Goal: Task Accomplishment & Management: Complete application form

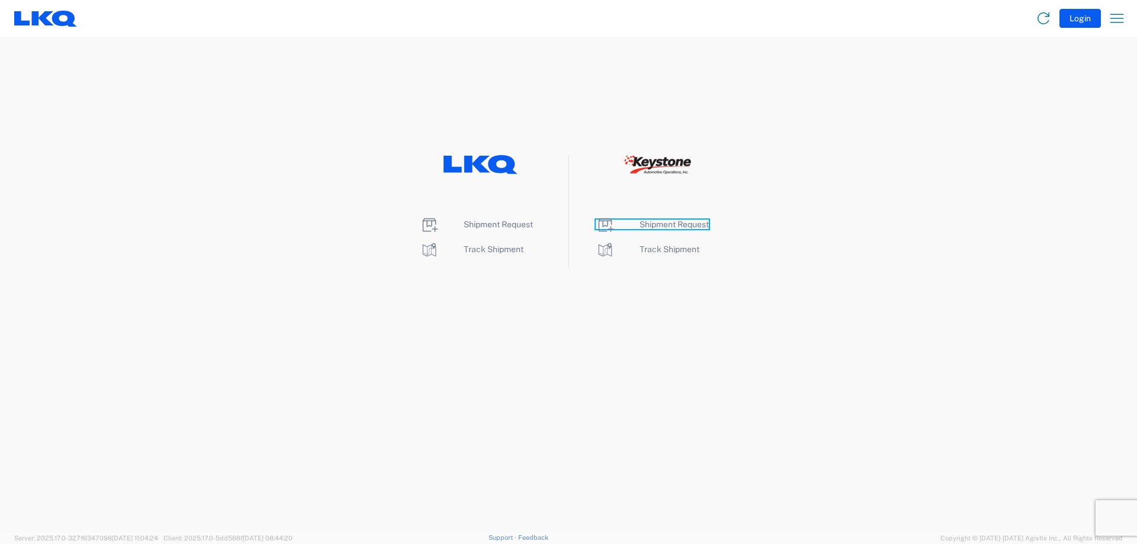
click at [668, 227] on span "Shipment Request" at bounding box center [673, 224] width 69 height 9
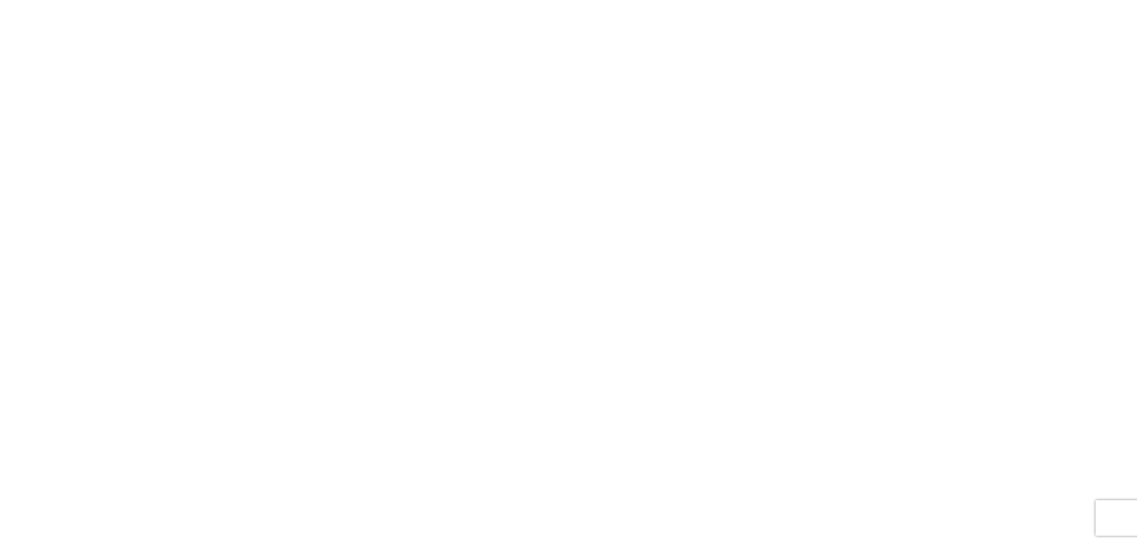
select select "FULL"
select select "LBS"
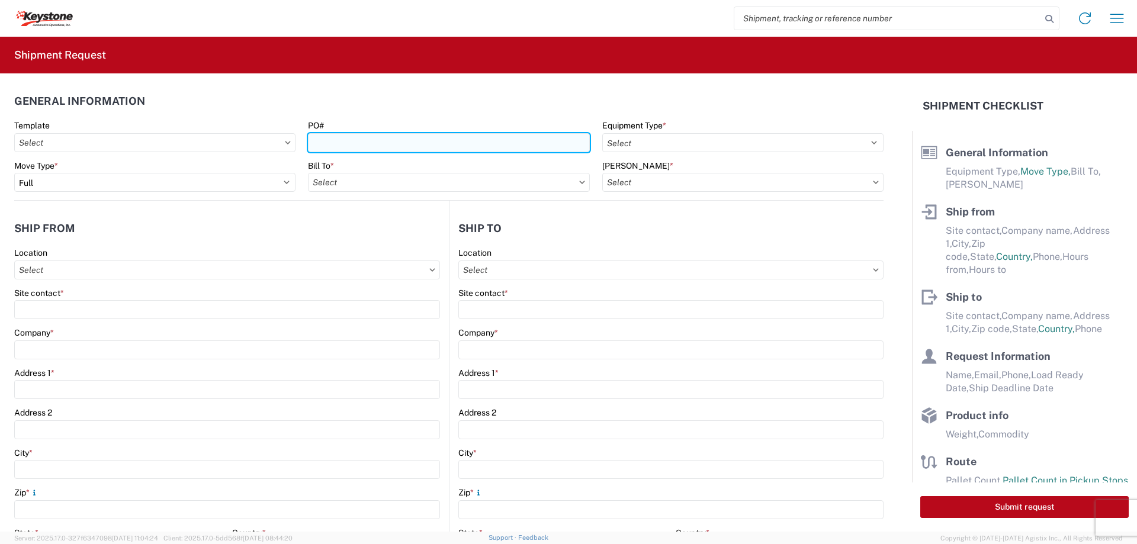
click at [374, 142] on input "PO#" at bounding box center [448, 142] width 281 height 19
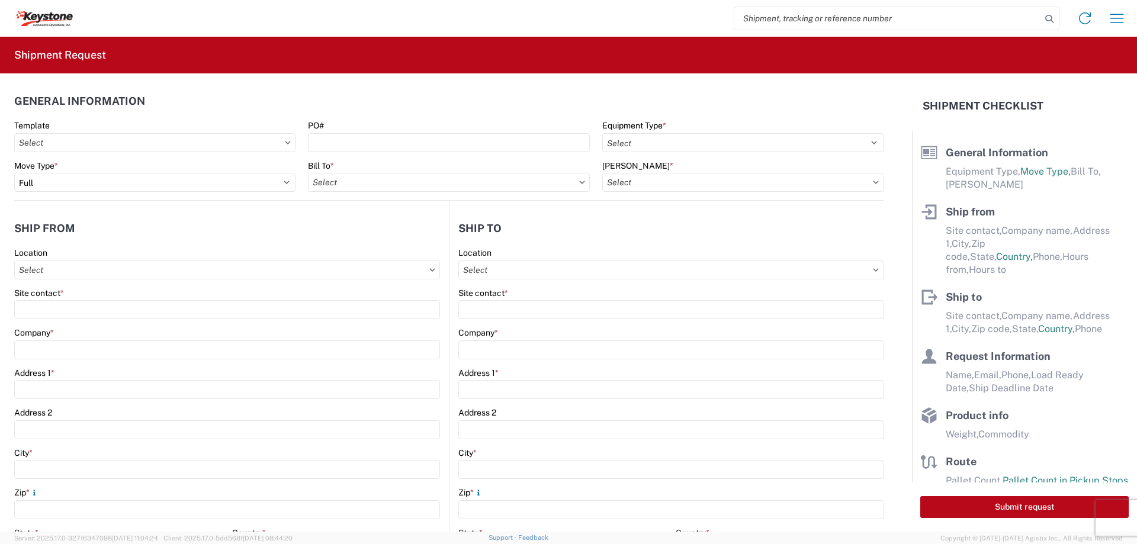
click at [452, 110] on header "General Information" at bounding box center [448, 101] width 869 height 27
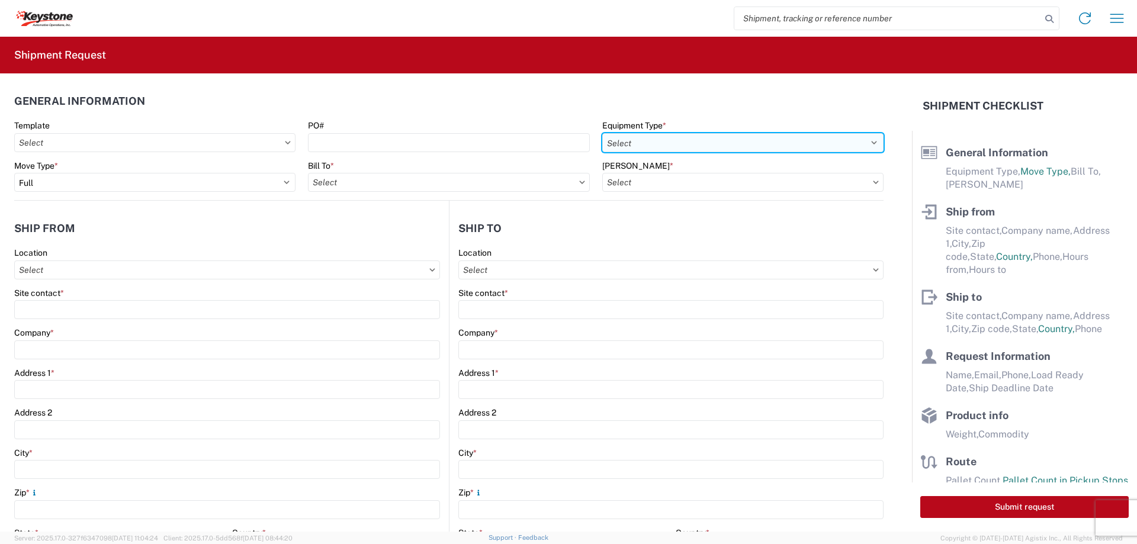
click at [651, 147] on select "Select 53’ Dry Van Flatbed Dropdeck (van) Lowboy (flatbed) Rail" at bounding box center [742, 142] width 281 height 19
select select "STDV"
click at [602, 133] on select "Select 53’ Dry Van Flatbed Dropdeck (van) Lowboy (flatbed) Rail" at bounding box center [742, 142] width 281 height 19
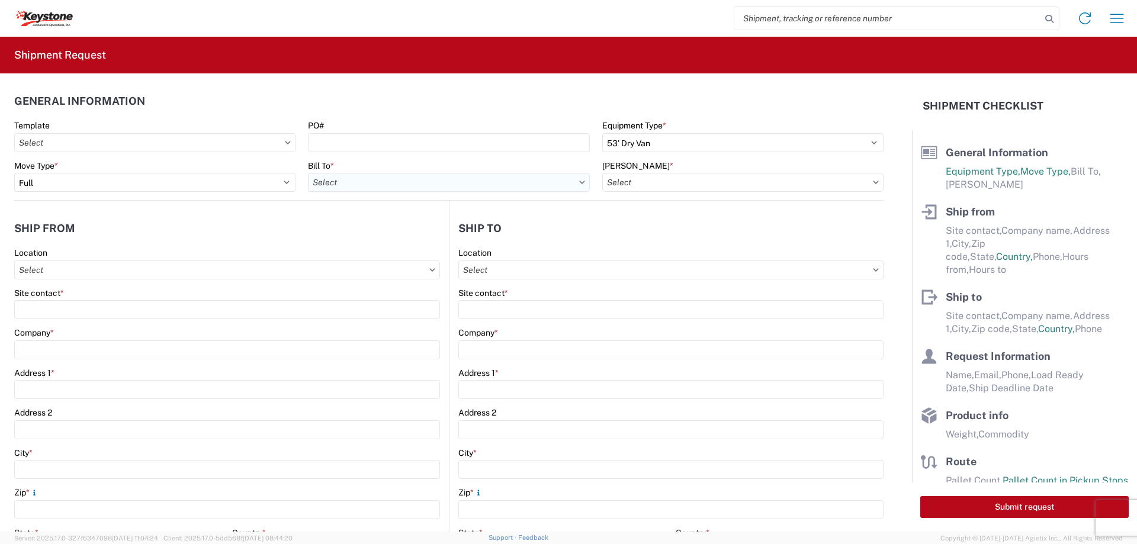
click at [370, 182] on input "Bill To *" at bounding box center [448, 182] width 281 height 19
type input "8614"
click at [384, 234] on div "8614 - [GEOGRAPHIC_DATA] - [GEOGRAPHIC_DATA], [GEOGRAPHIC_DATA]" at bounding box center [455, 235] width 295 height 19
type input "8614 - [GEOGRAPHIC_DATA] - [GEOGRAPHIC_DATA], [GEOGRAPHIC_DATA]"
click at [704, 178] on input "[PERSON_NAME] *" at bounding box center [742, 182] width 281 height 19
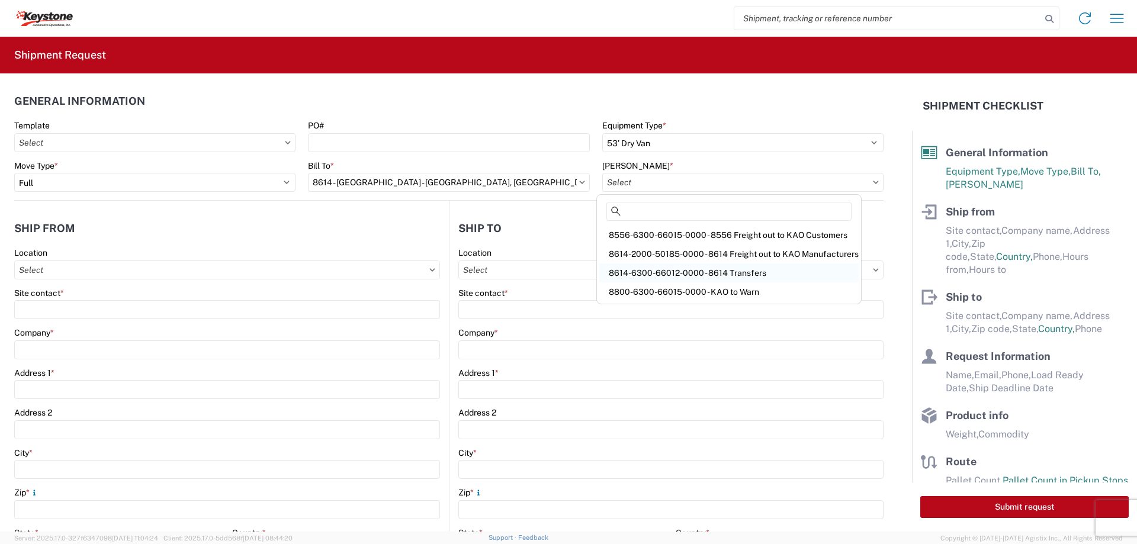
click at [687, 274] on div "8614-6300-66012-0000 - 8614 Transfers" at bounding box center [728, 272] width 259 height 19
type input "8614-6300-66012-0000 - 8614 Transfers, 8614-6300-66012-0000 - 8614 Transfers"
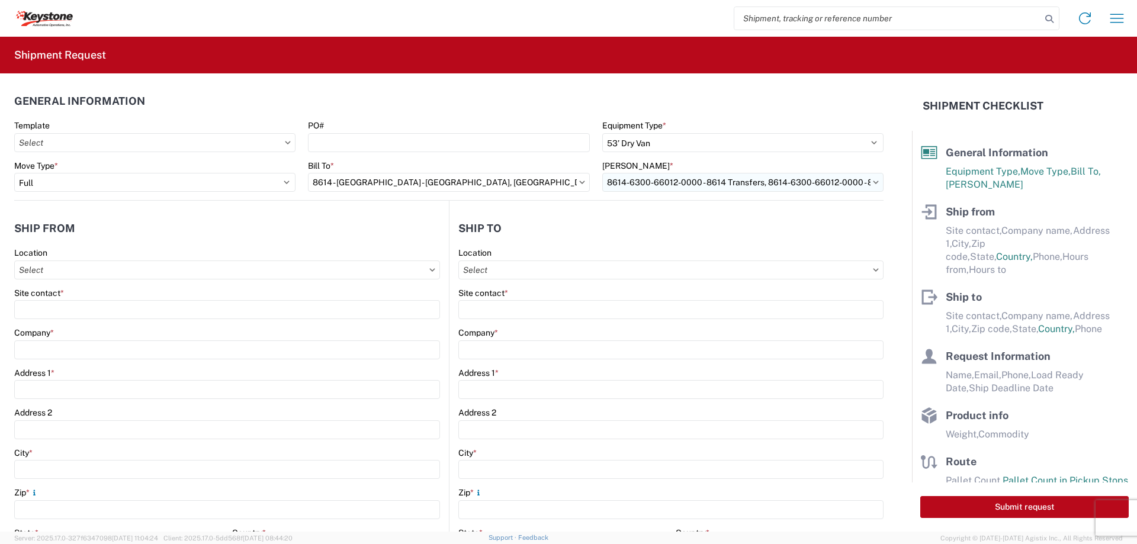
click at [732, 182] on input "8614-6300-66012-0000 - 8614 Transfers, 8614-6300-66012-0000 - 8614 Transfers" at bounding box center [742, 182] width 281 height 19
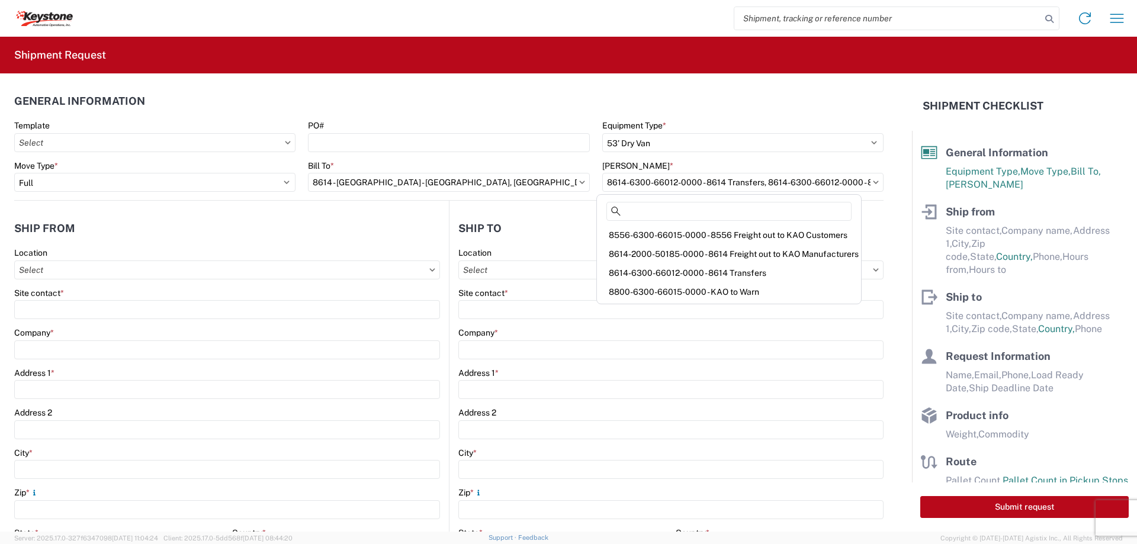
click at [887, 223] on form "General Information Template PO# Equipment Type * Select 53’ Dry Van Flatbed Dr…" at bounding box center [456, 302] width 912 height 458
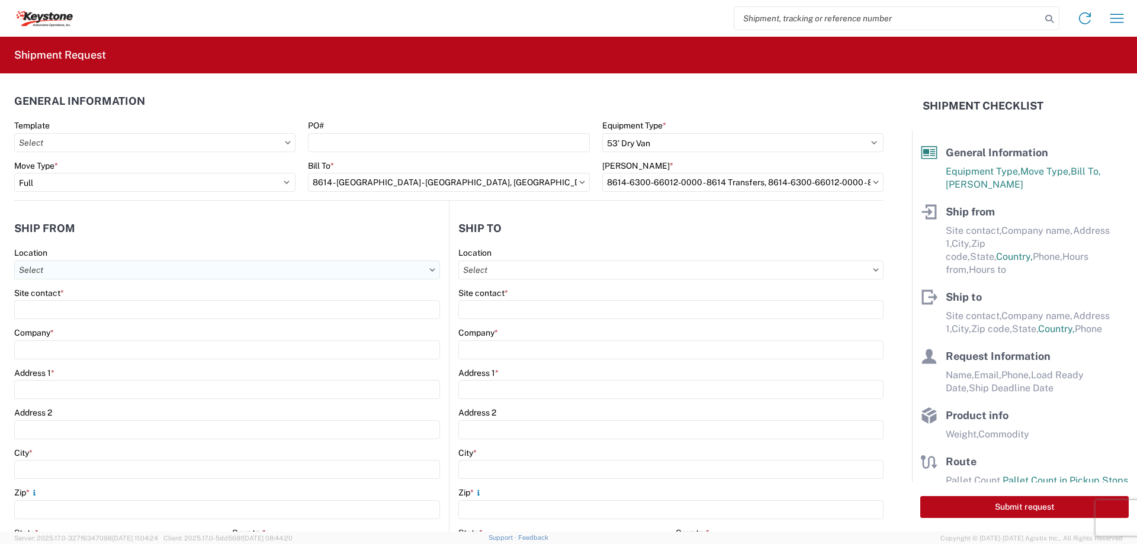
click at [268, 266] on input "Location" at bounding box center [227, 270] width 426 height 19
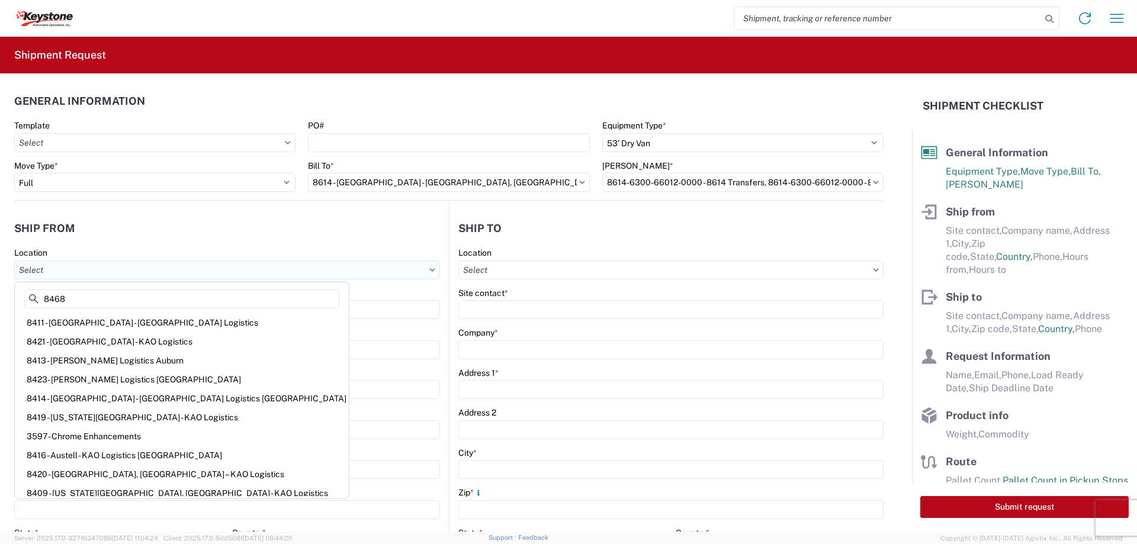
type input "8468"
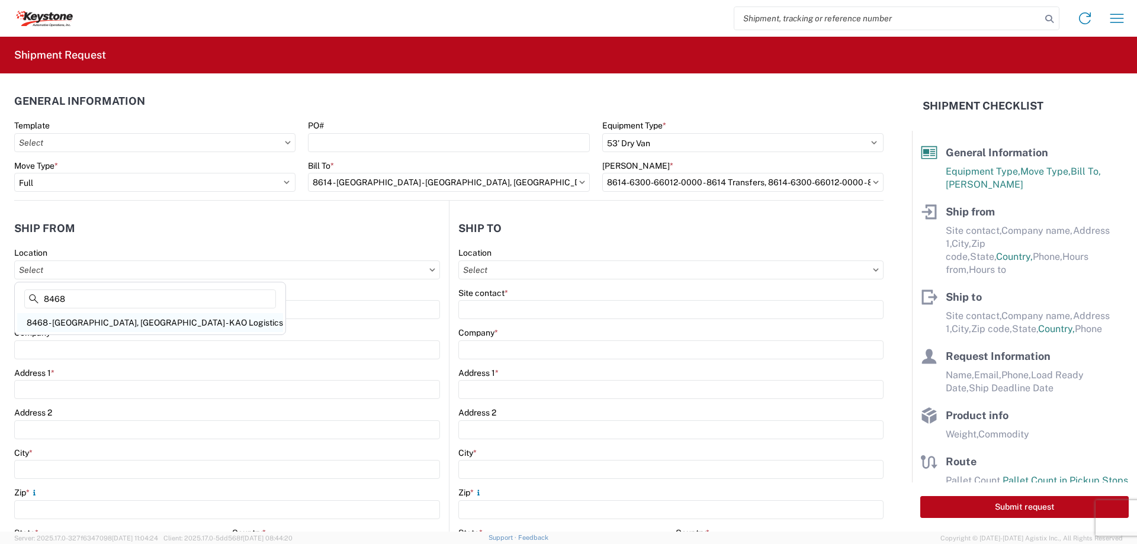
click at [147, 323] on div "8468 - [GEOGRAPHIC_DATA], [GEOGRAPHIC_DATA] - KAO Logistics" at bounding box center [150, 322] width 266 height 19
type input "8468 - [GEOGRAPHIC_DATA], [GEOGRAPHIC_DATA] - KAO Logistics"
type input "KAO"
type input "[GEOGRAPHIC_DATA]. E-16"
type input "Clearfield"
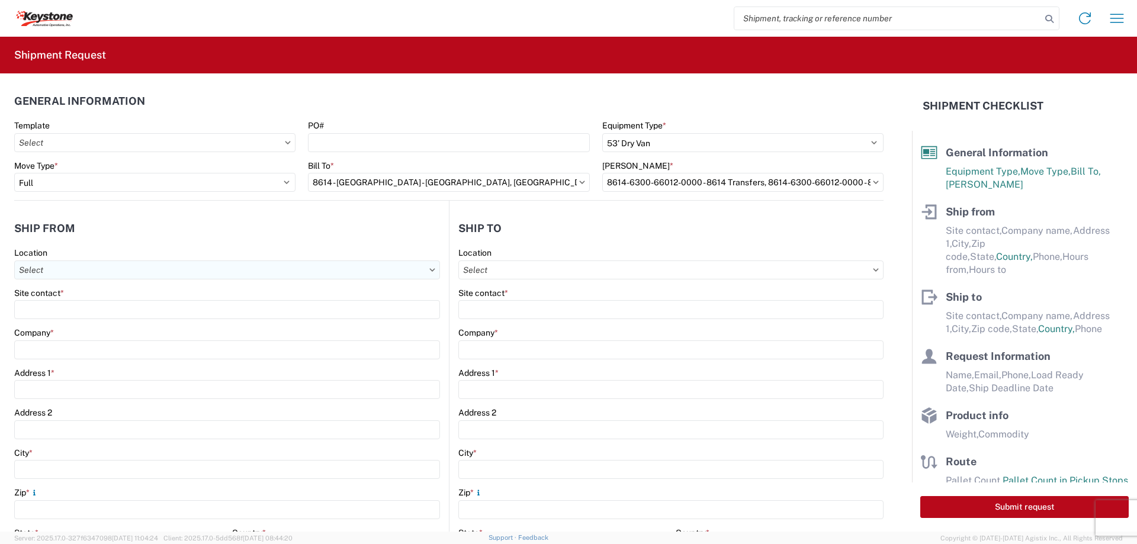
type input "84016"
select select "UT"
select select "US"
type input "07:00"
type input "17:00"
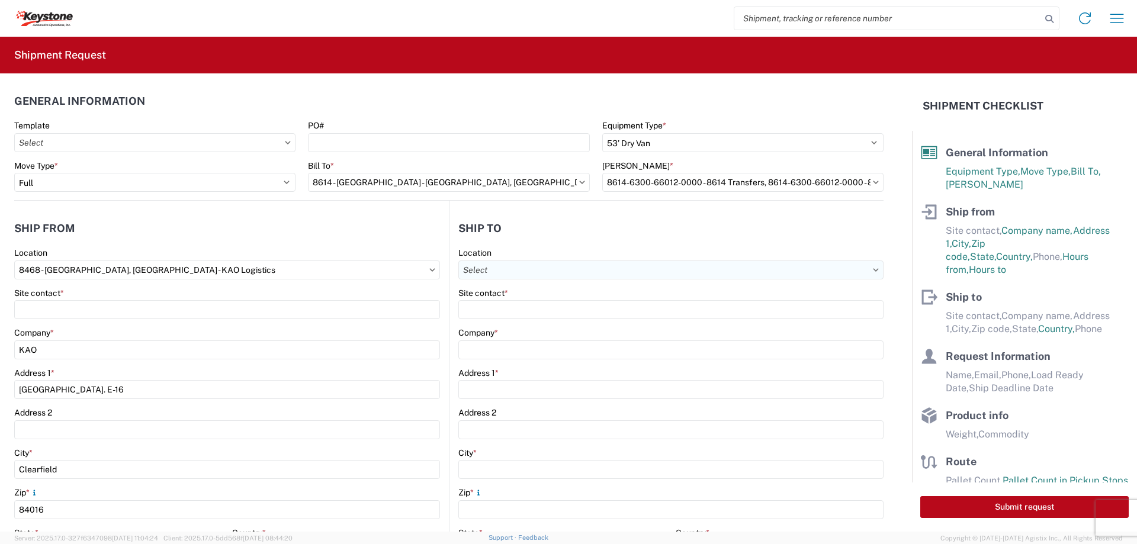
click at [494, 269] on input "Location" at bounding box center [670, 270] width 425 height 19
type input "8607"
click at [519, 324] on div "8607 - [GEOGRAPHIC_DATA], [GEOGRAPHIC_DATA] – KAO Warehouse" at bounding box center [594, 322] width 275 height 19
select select "US"
type input "8607 - [GEOGRAPHIC_DATA], [GEOGRAPHIC_DATA] – KAO Warehouse"
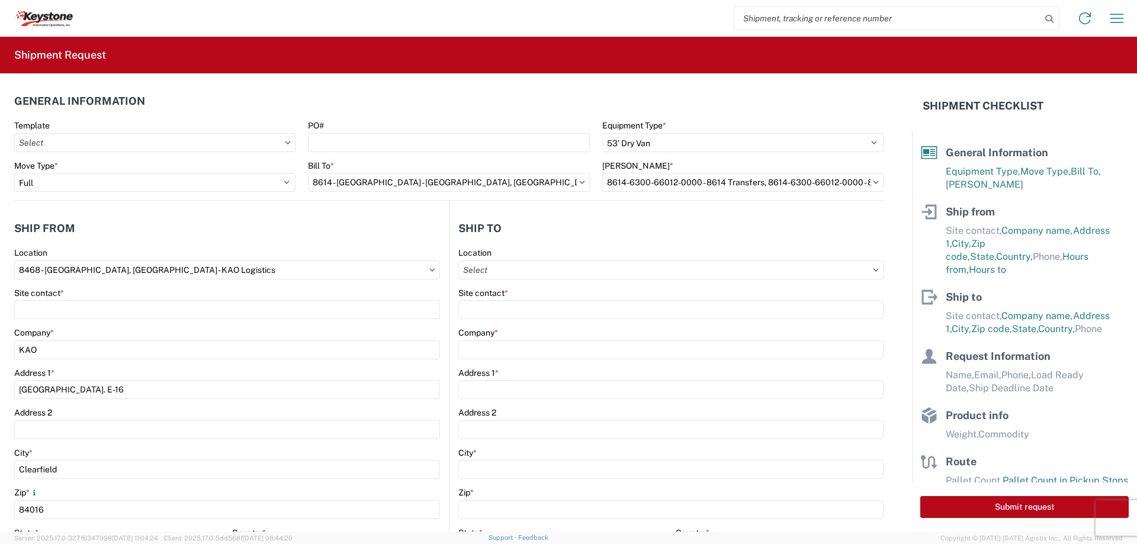
type input "KAO"
type input "[STREET_ADDRESS][PERSON_NAME]"
type input "[GEOGRAPHIC_DATA]"
type input "48193"
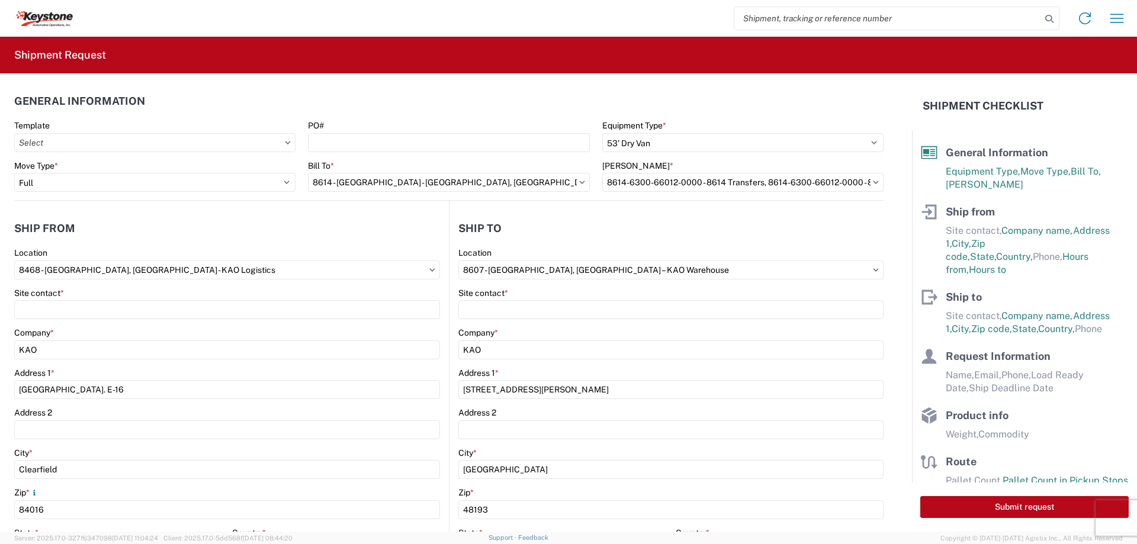
click at [889, 266] on form "General Information Template PO# Equipment Type * Select 53’ Dry Van Flatbed Dr…" at bounding box center [456, 302] width 912 height 458
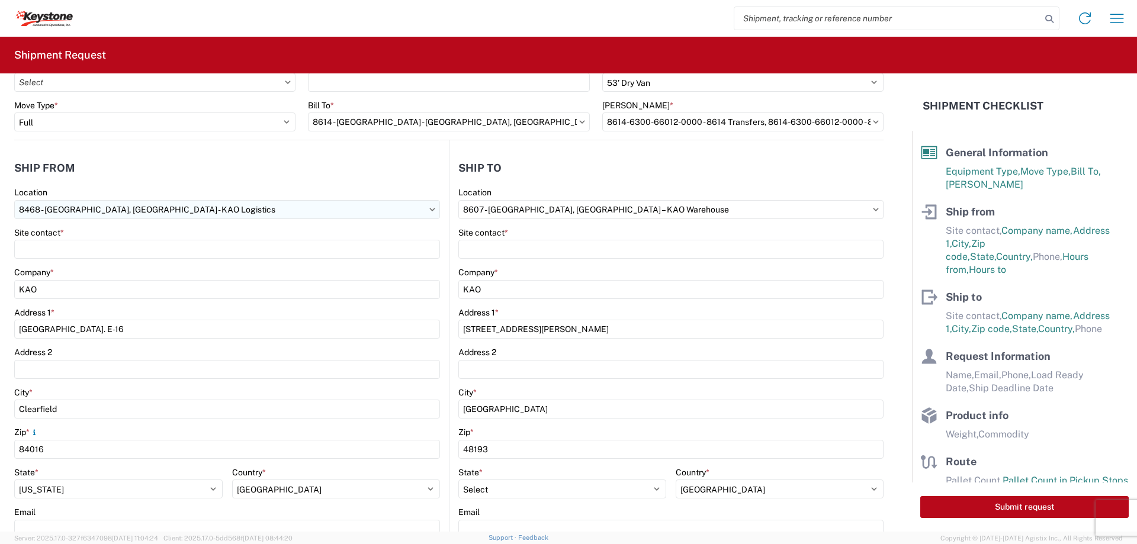
scroll to position [59, 0]
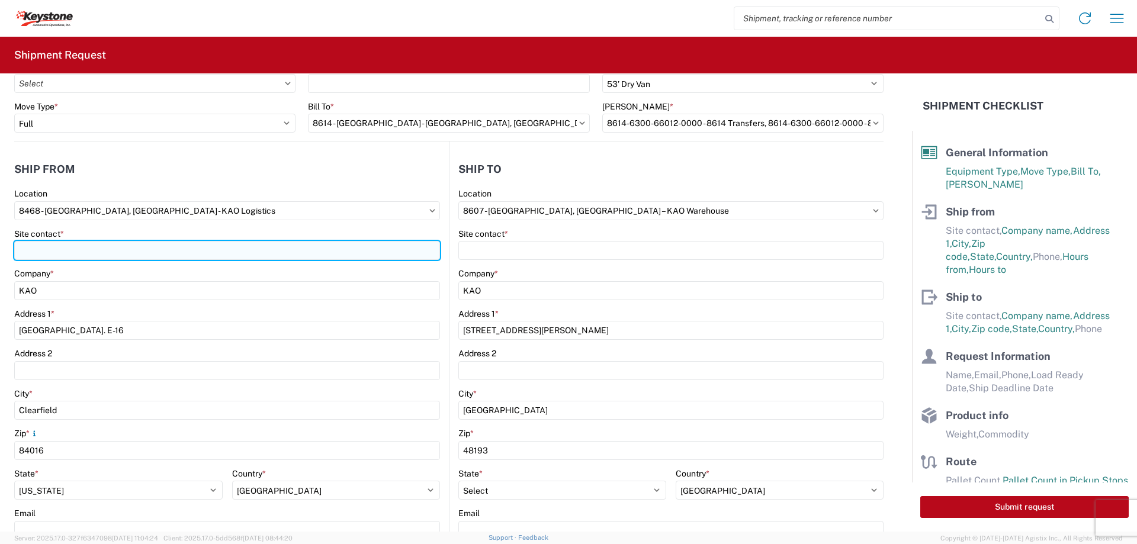
click at [154, 250] on input "Site contact *" at bounding box center [227, 250] width 426 height 19
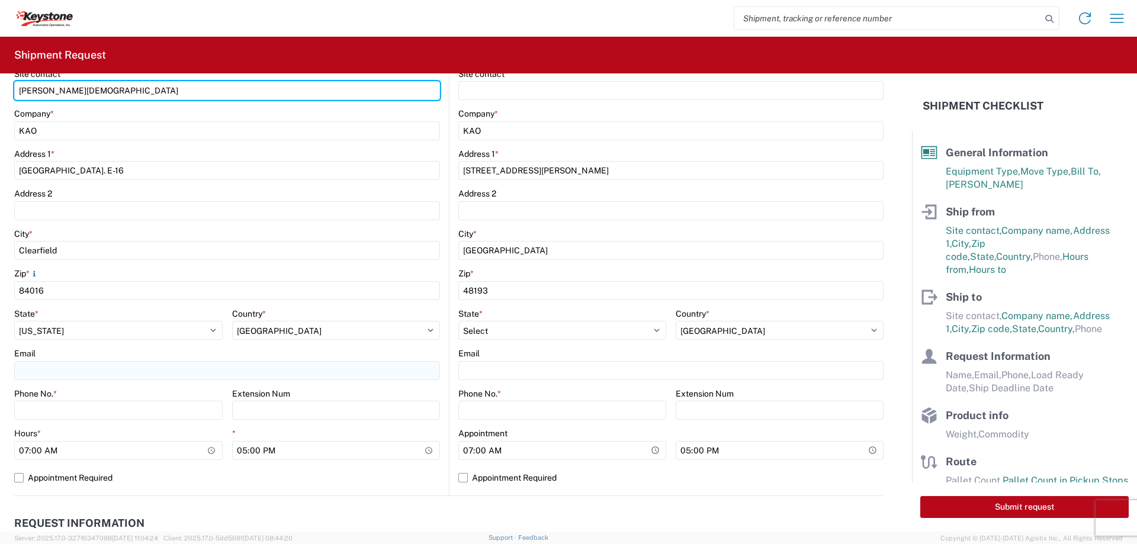
scroll to position [237, 0]
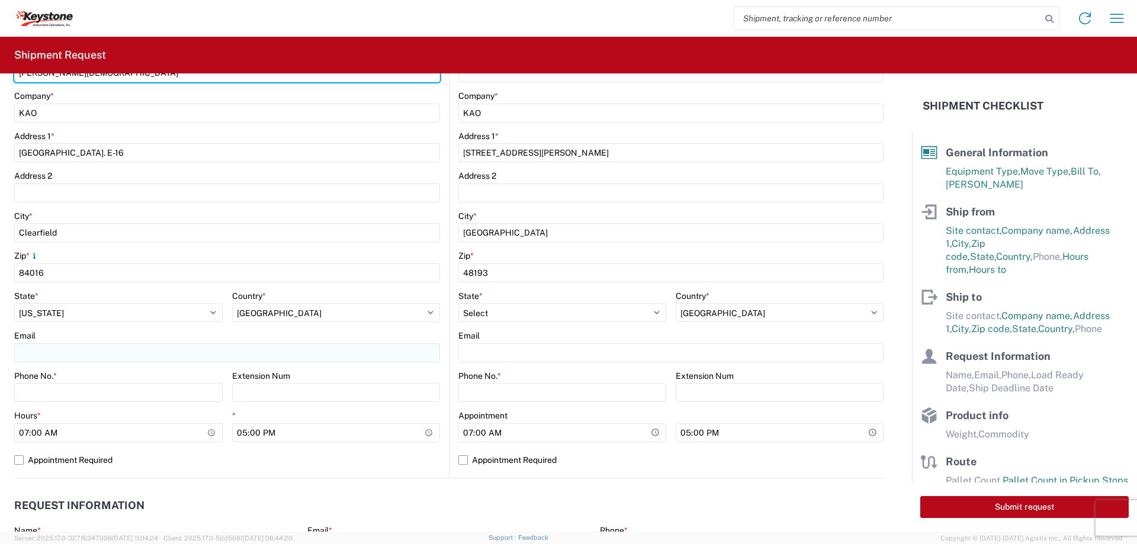
type input "[PERSON_NAME][DEMOGRAPHIC_DATA]"
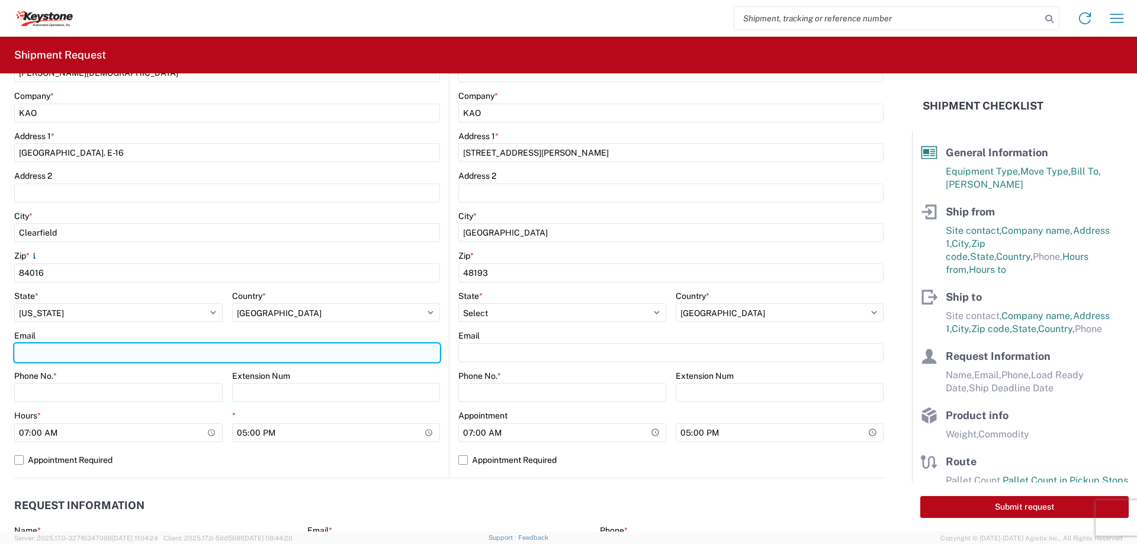
click at [114, 350] on input "Email" at bounding box center [227, 352] width 426 height 19
type input "[EMAIL_ADDRESS][DOMAIN_NAME]; [EMAIL_ADDRESS][DOMAIN_NAME]"
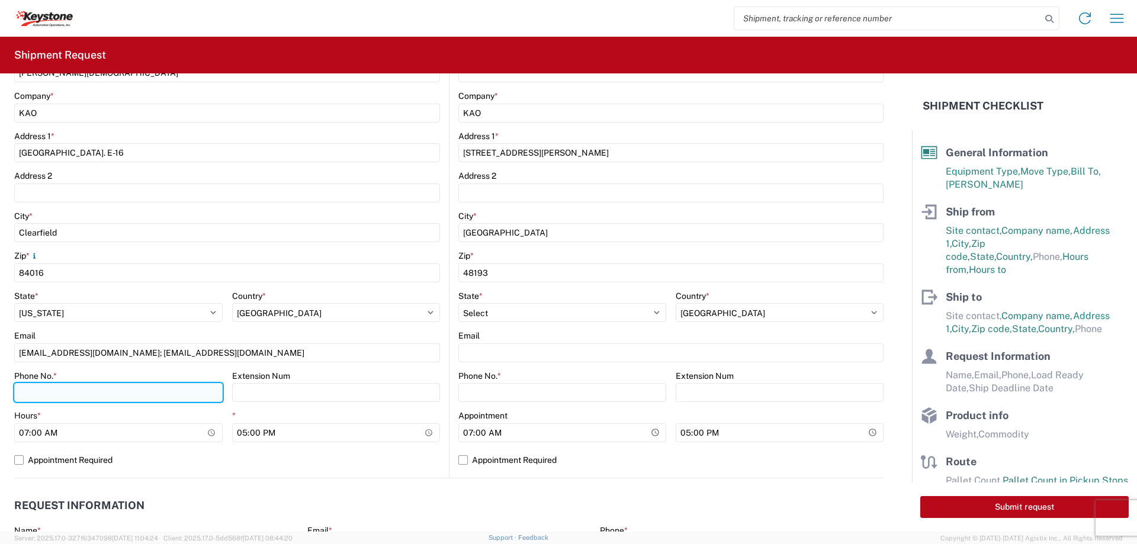
click at [141, 397] on input "Phone No. *" at bounding box center [118, 392] width 208 height 19
type input "3855192985"
click at [710, 507] on header "Request Information" at bounding box center [448, 506] width 869 height 27
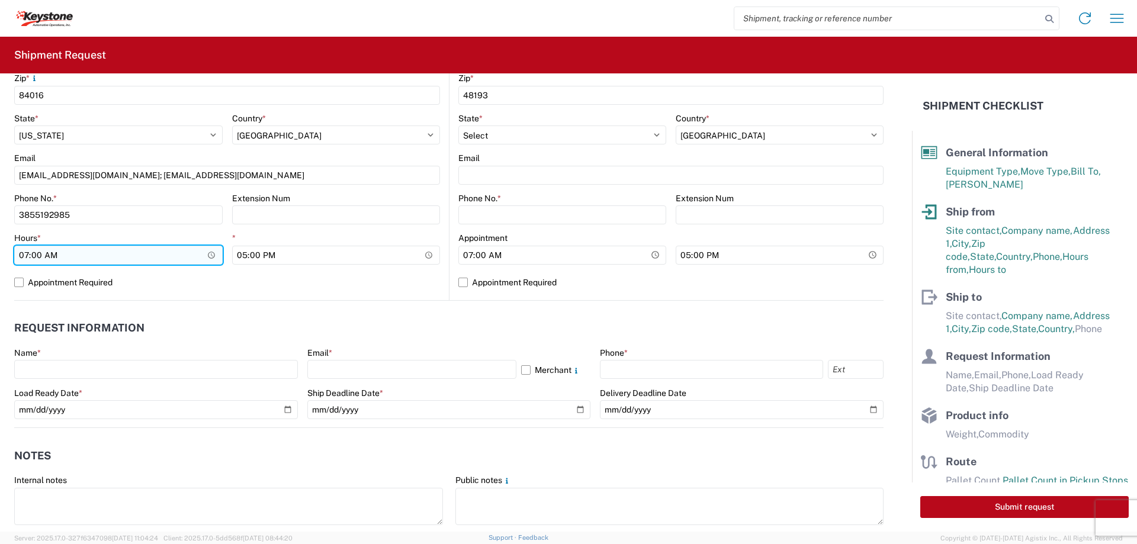
click at [209, 255] on input "07:00" at bounding box center [118, 255] width 208 height 19
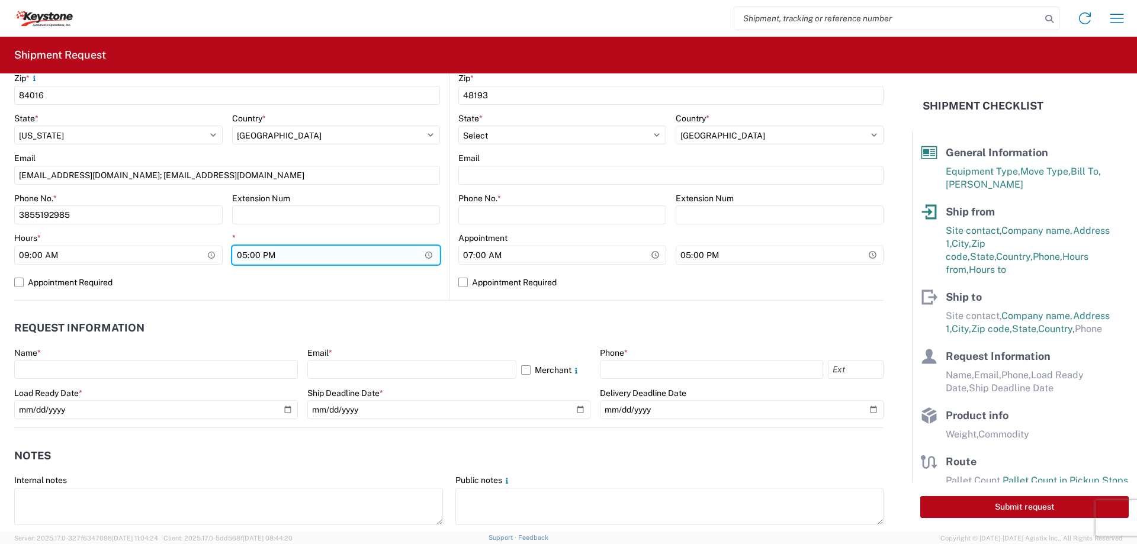
type input "09:00"
click at [432, 255] on input "17:00" at bounding box center [336, 255] width 208 height 19
click at [429, 253] on input "17:00" at bounding box center [336, 255] width 208 height 19
type input "12:00"
click at [179, 311] on agx-request-info "Request Information Name * Email * Merchant Phone * Load Ready Date * Ship Dead…" at bounding box center [448, 364] width 869 height 127
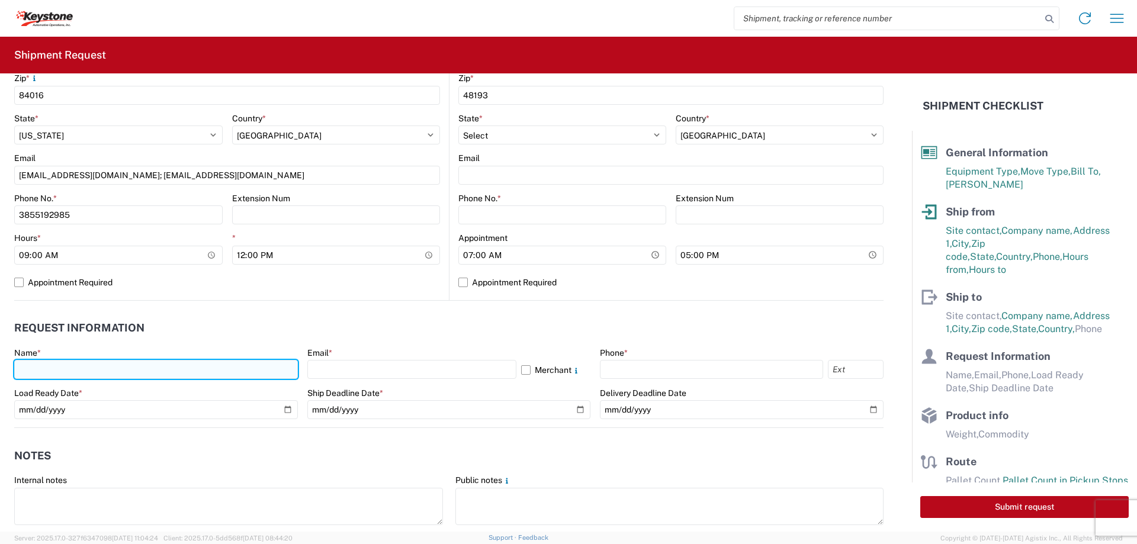
click at [165, 371] on input "text" at bounding box center [156, 369] width 284 height 19
type input "[PERSON_NAME]"
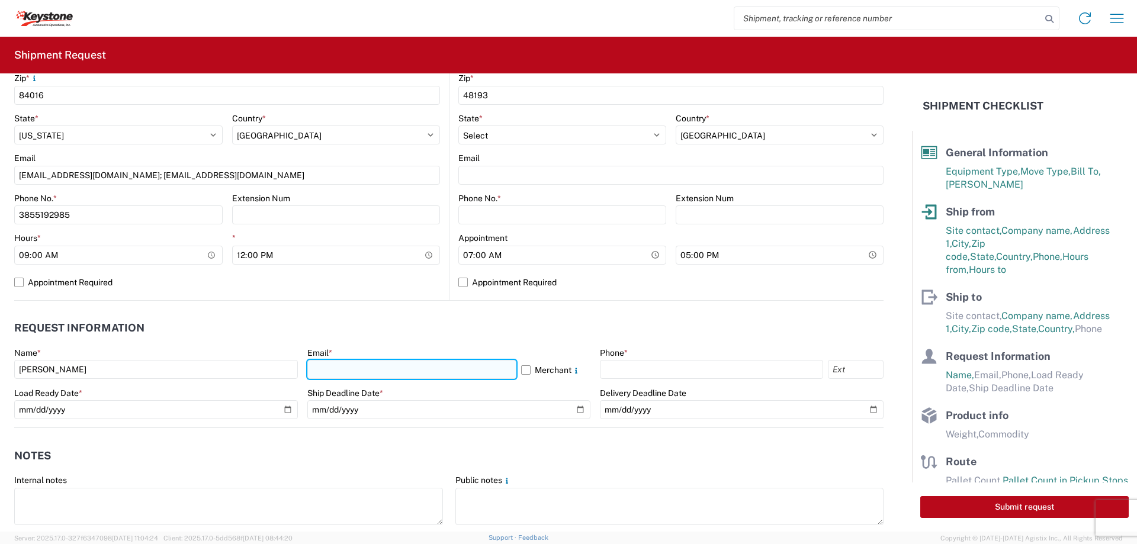
click at [322, 369] on input "text" at bounding box center [411, 369] width 209 height 19
type input "[EMAIL_ADDRESS][DOMAIN_NAME]"
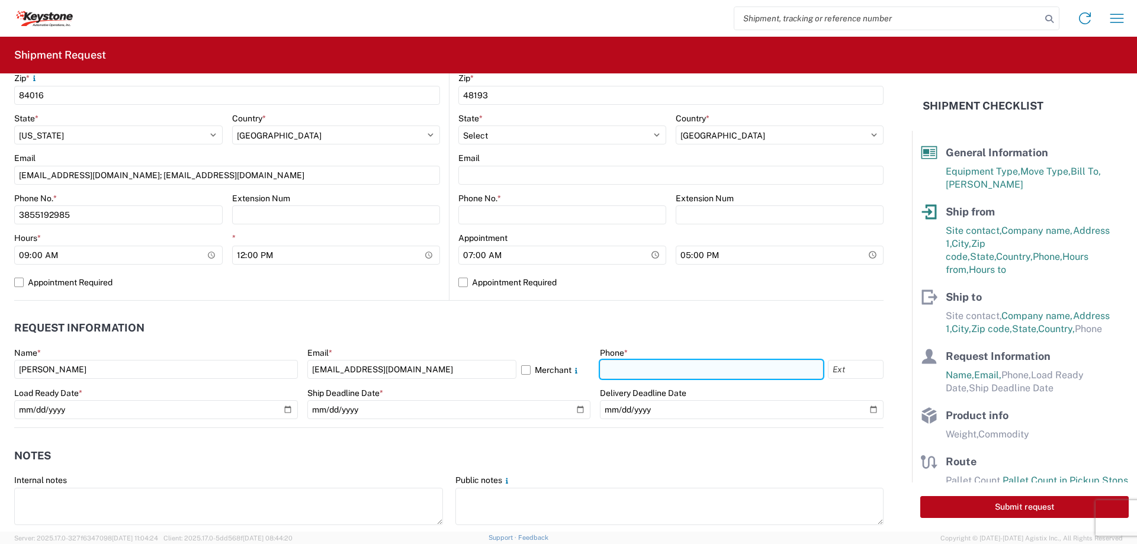
click at [601, 371] on input "text" at bounding box center [711, 369] width 223 height 19
type input "2677161430"
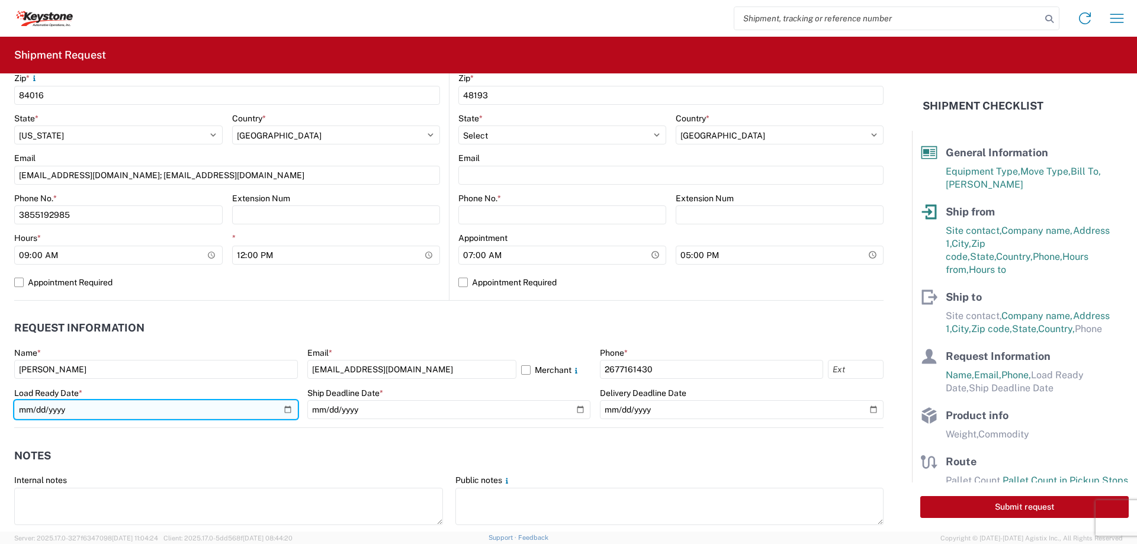
click at [282, 410] on input "date" at bounding box center [156, 409] width 284 height 19
type input "[DATE]"
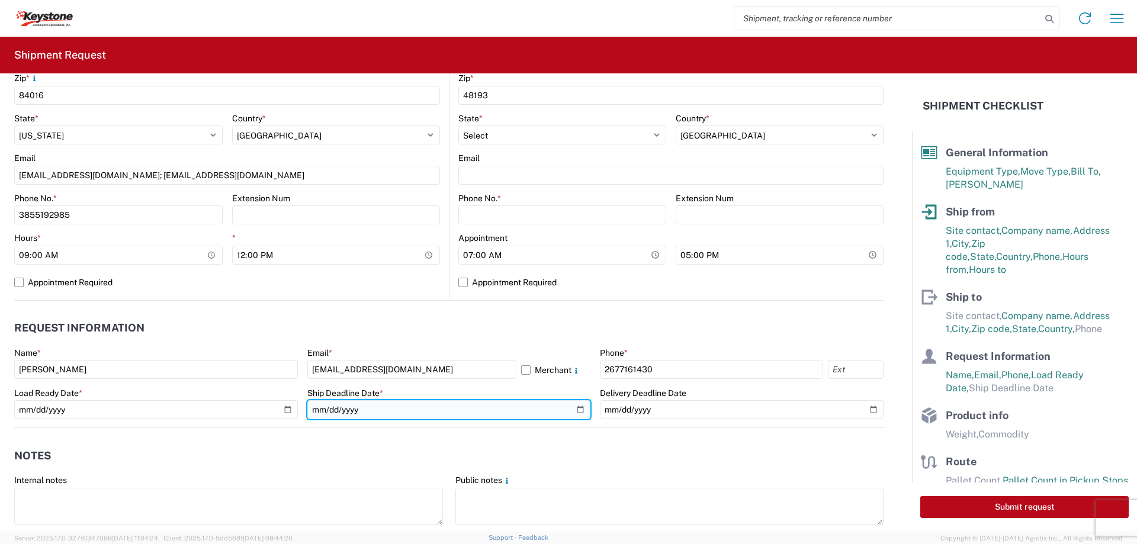
click at [574, 408] on input "date" at bounding box center [449, 409] width 284 height 19
type input "[DATE]"
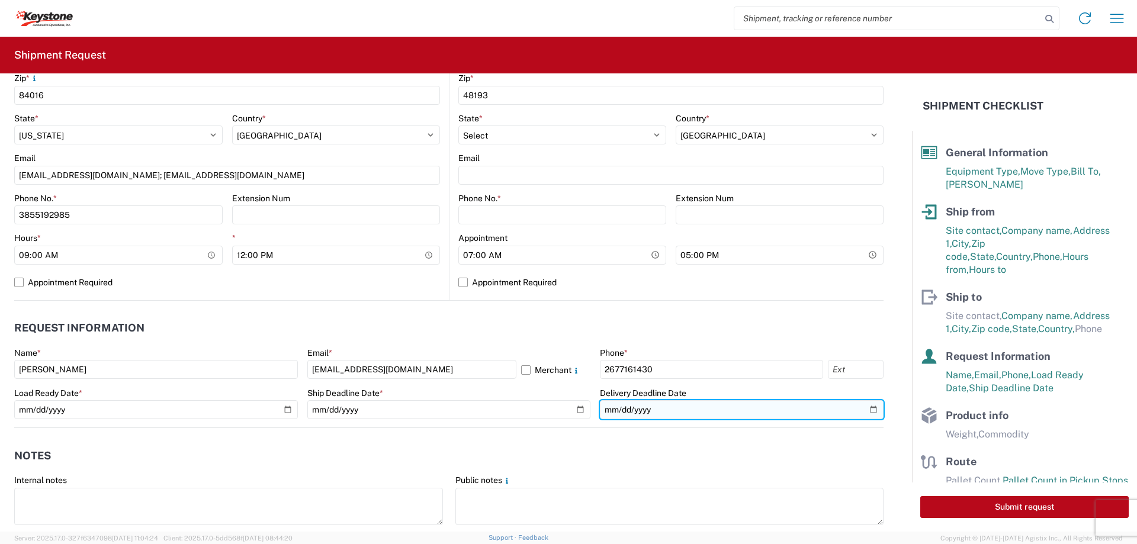
click at [868, 407] on input "date" at bounding box center [742, 409] width 284 height 19
type input "[DATE]"
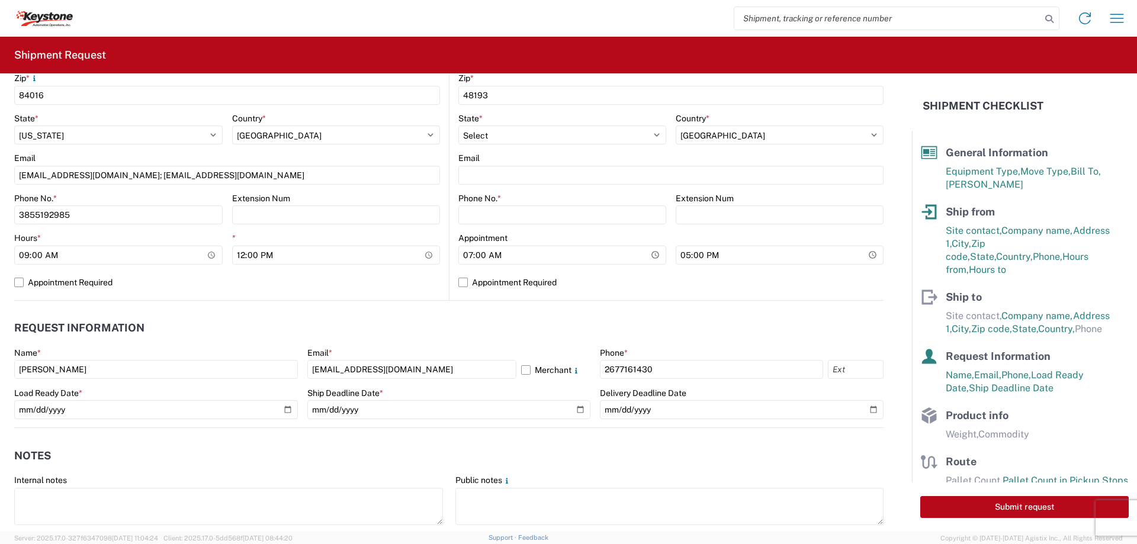
click at [644, 319] on header "Request Information" at bounding box center [448, 328] width 869 height 27
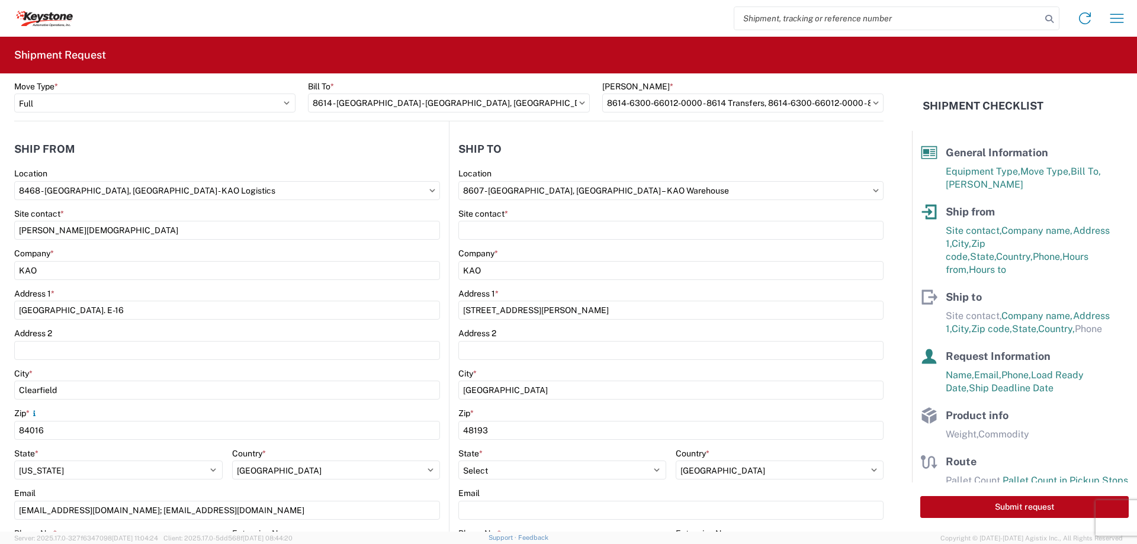
scroll to position [59, 0]
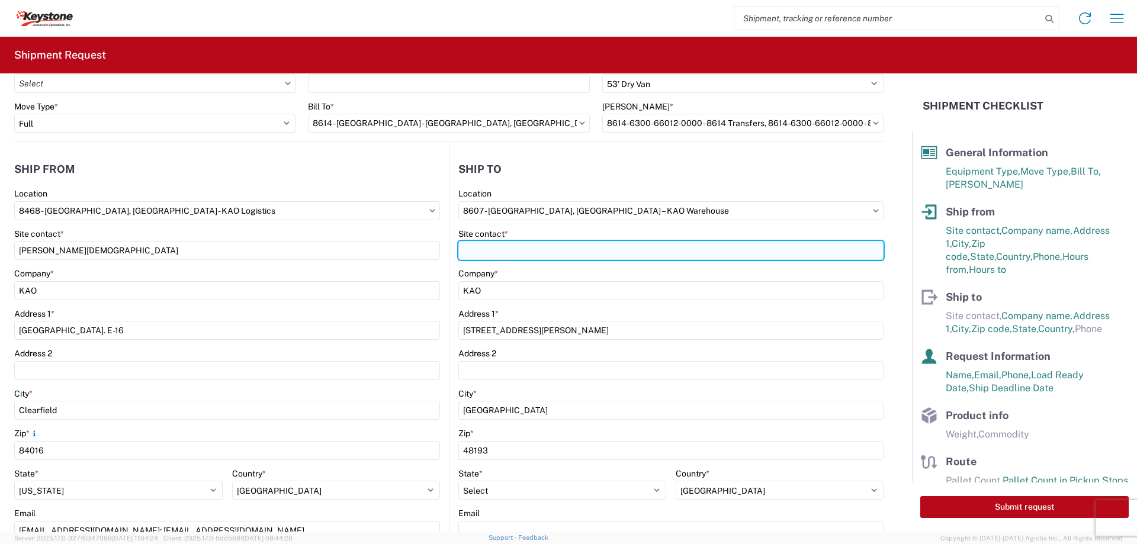
click at [491, 252] on input "Site contact *" at bounding box center [670, 250] width 425 height 19
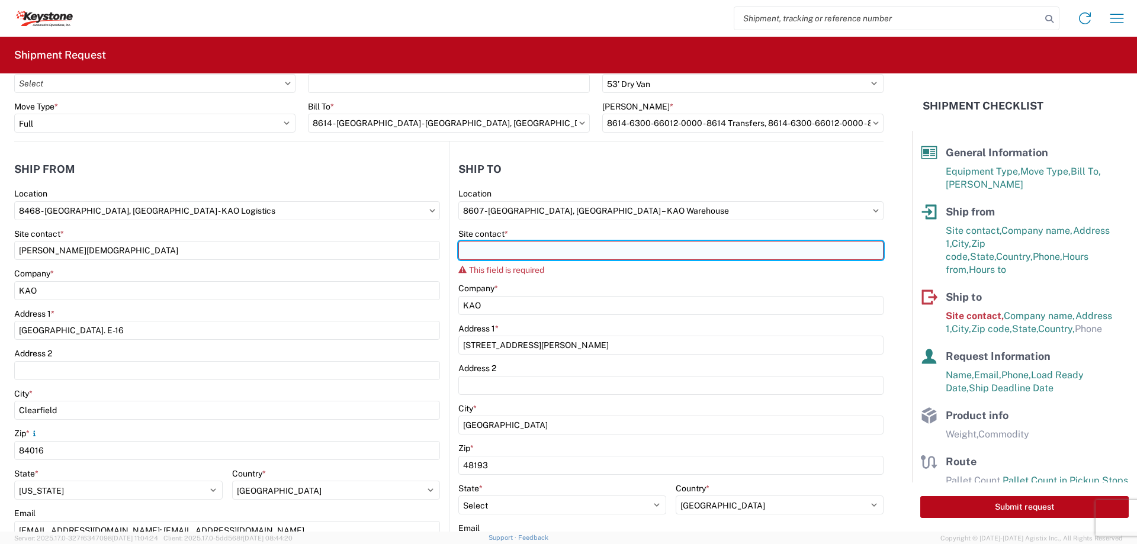
click at [494, 253] on input "Site contact *" at bounding box center [670, 250] width 425 height 19
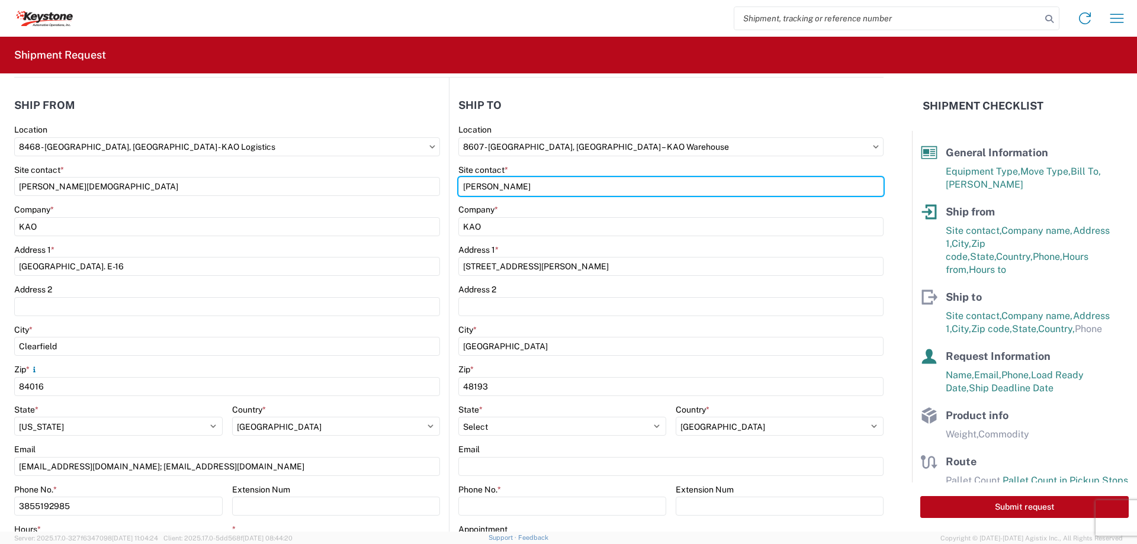
scroll to position [237, 0]
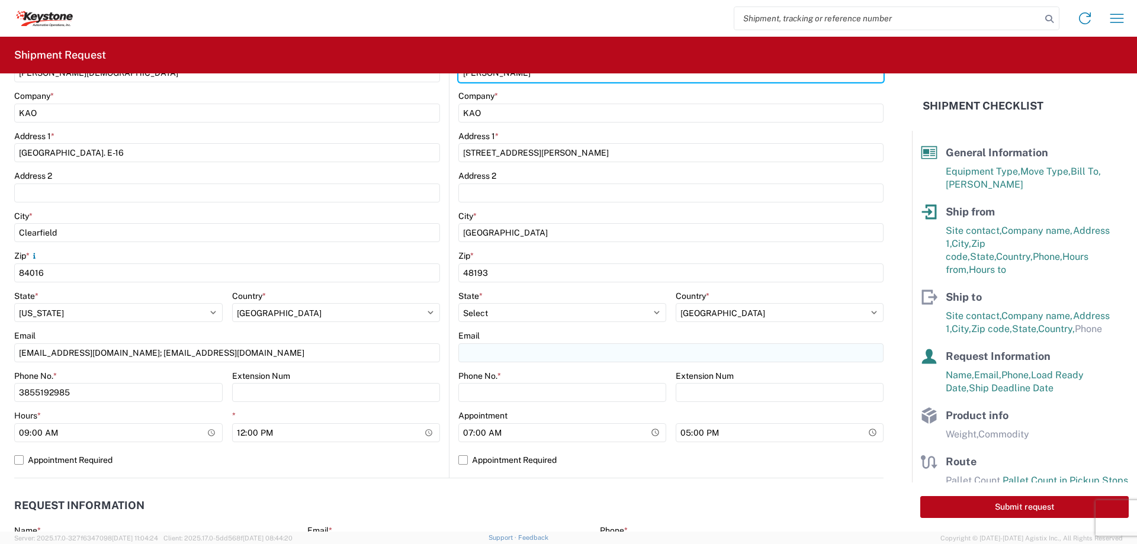
type input "[PERSON_NAME]"
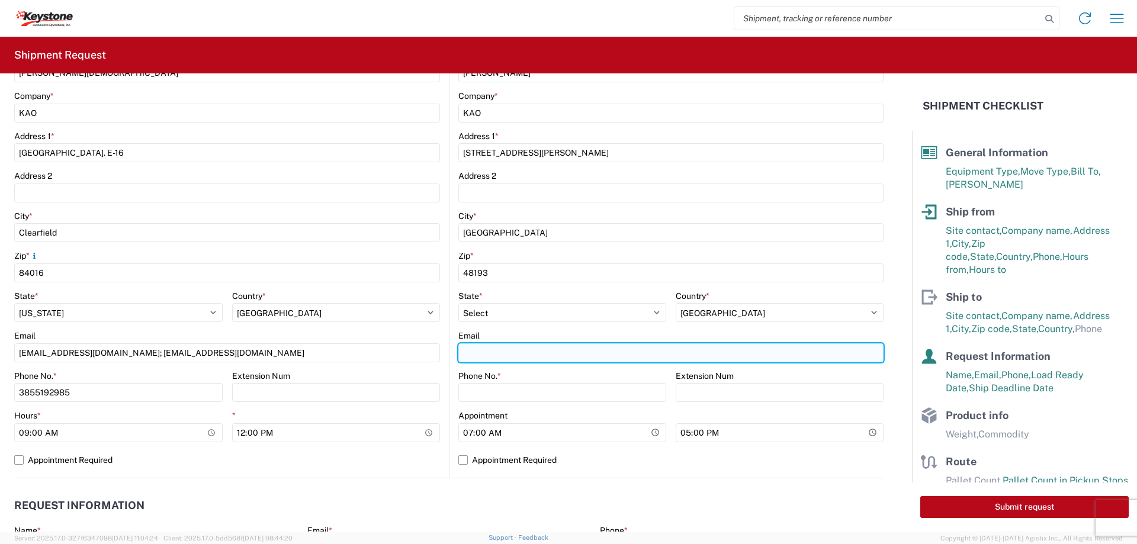
click at [499, 351] on input "Email" at bounding box center [670, 352] width 425 height 19
click at [577, 350] on input "[EMAIL_ADDRESS][PERSON_NAME][DOMAIN_NAME];" at bounding box center [670, 352] width 425 height 19
paste input "[EMAIL_ADDRESS][DOMAIN_NAME]"
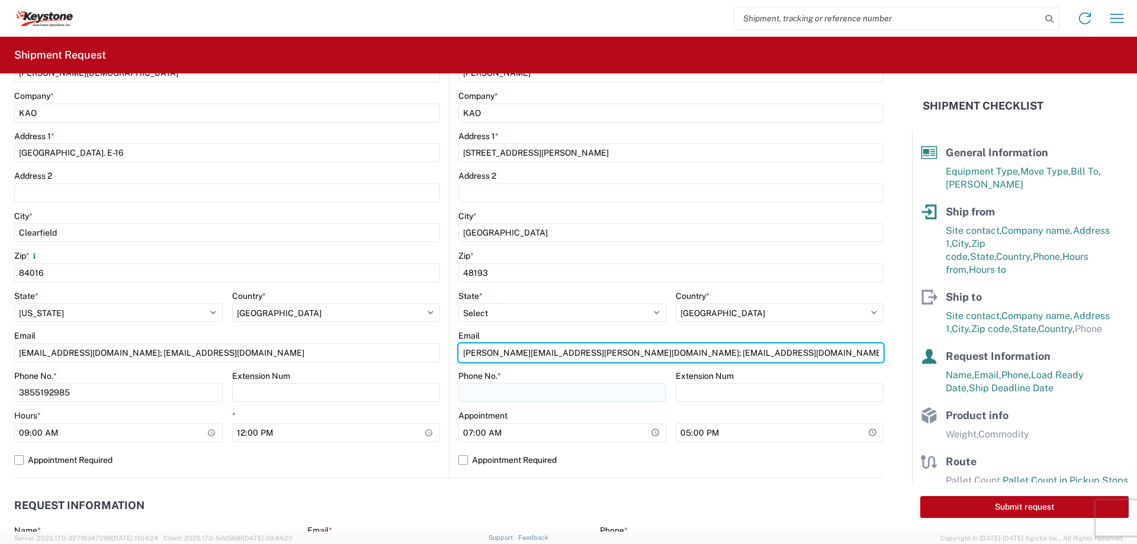
type input "[PERSON_NAME][EMAIL_ADDRESS][PERSON_NAME][DOMAIN_NAME]; [EMAIL_ADDRESS][DOMAIN_…"
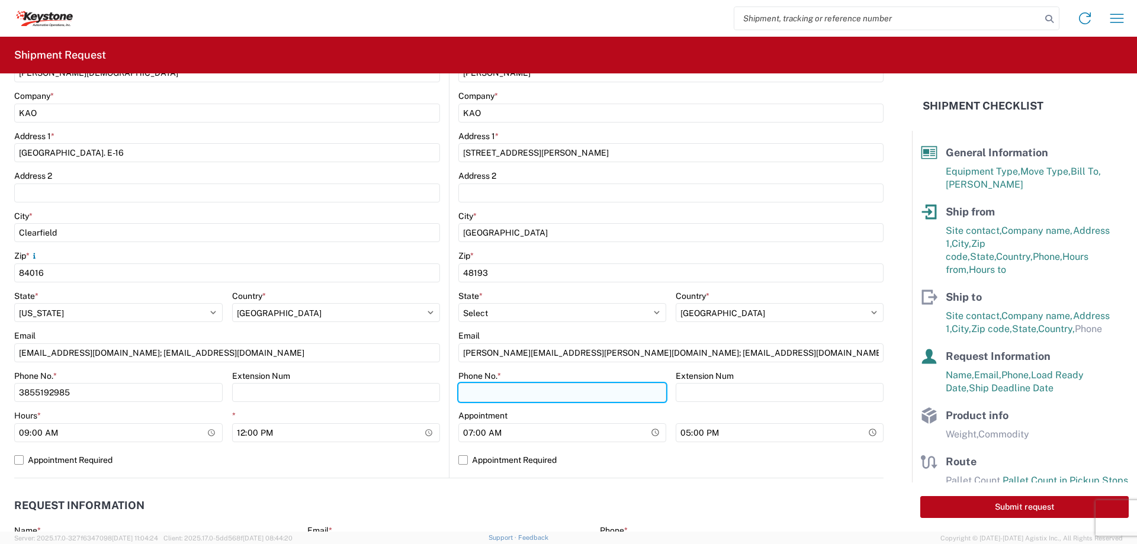
click at [555, 391] on input "Phone No. *" at bounding box center [562, 392] width 208 height 19
type input "9512775237"
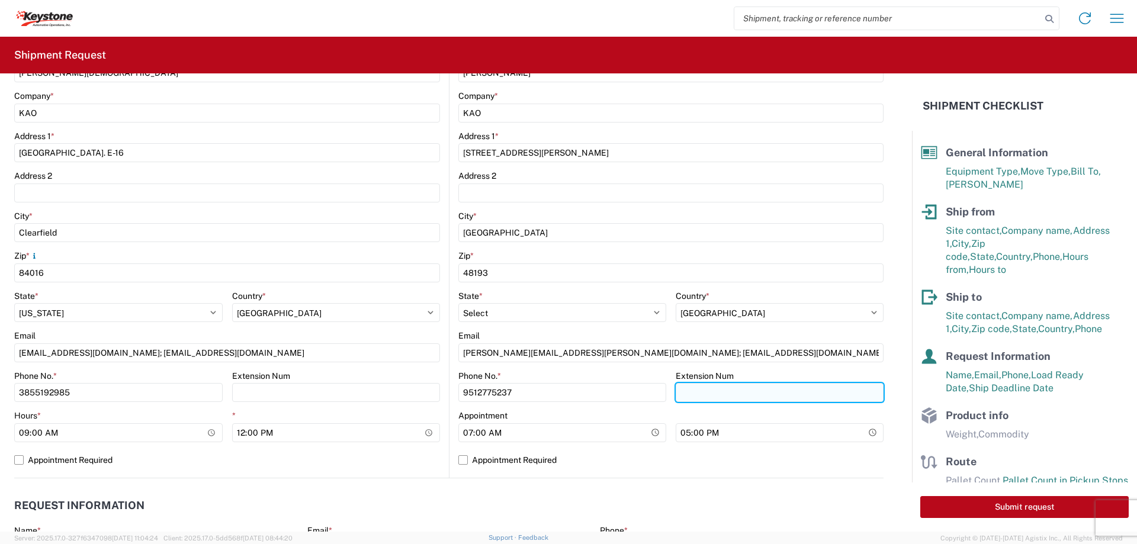
drag, startPoint x: 694, startPoint y: 388, endPoint x: 692, endPoint y: 395, distance: 6.8
click at [441, 388] on input "Extension Num" at bounding box center [336, 392] width 208 height 19
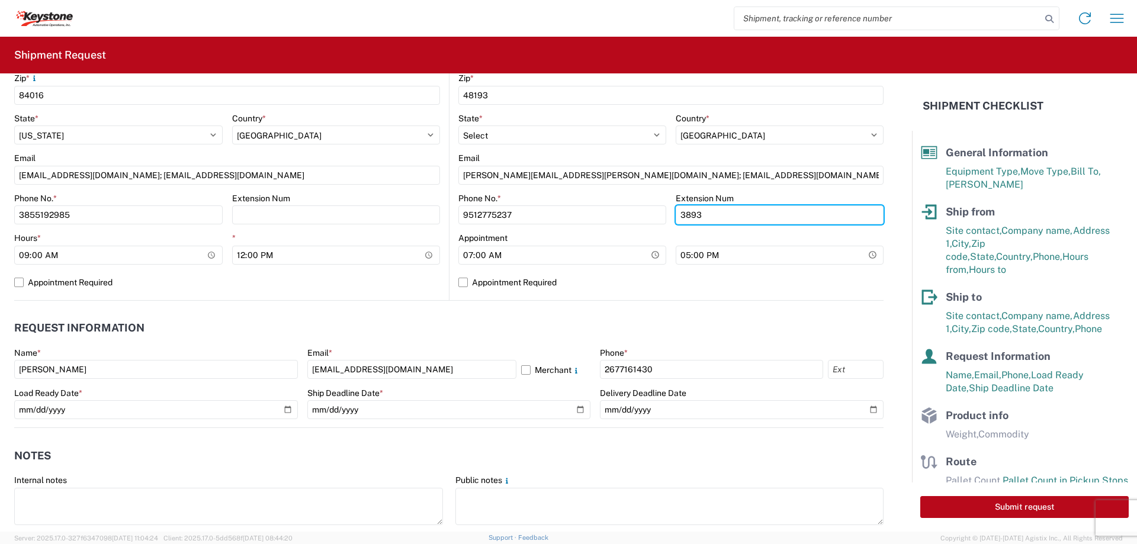
scroll to position [474, 0]
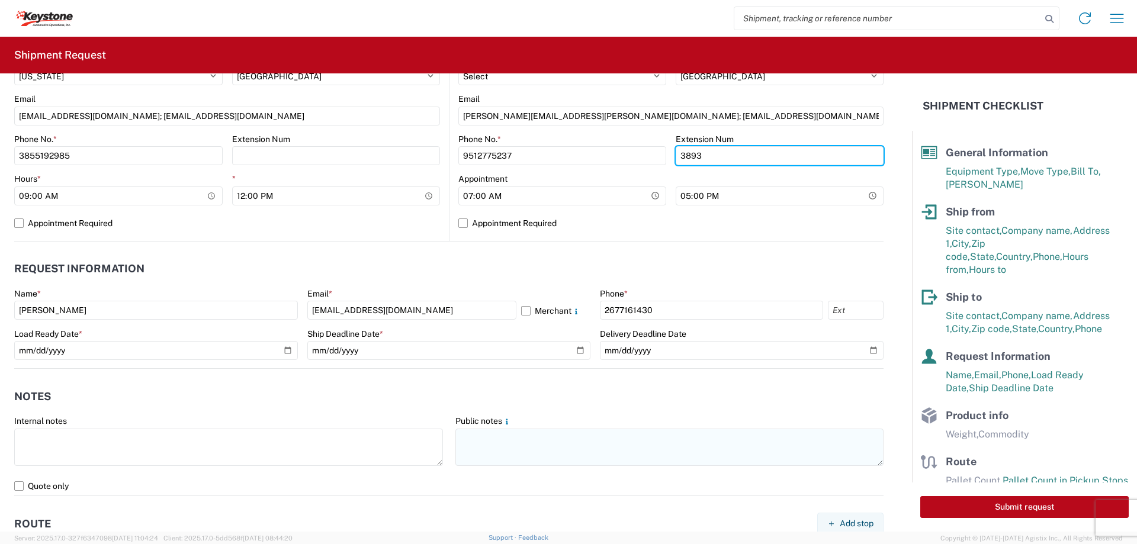
type input "3893"
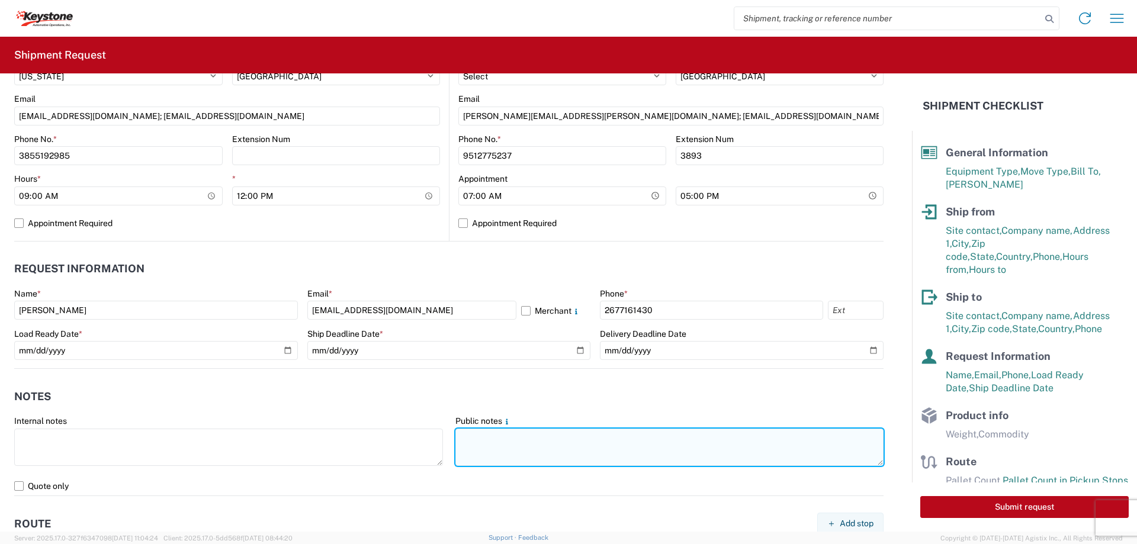
click at [499, 446] on textarea at bounding box center [669, 447] width 429 height 37
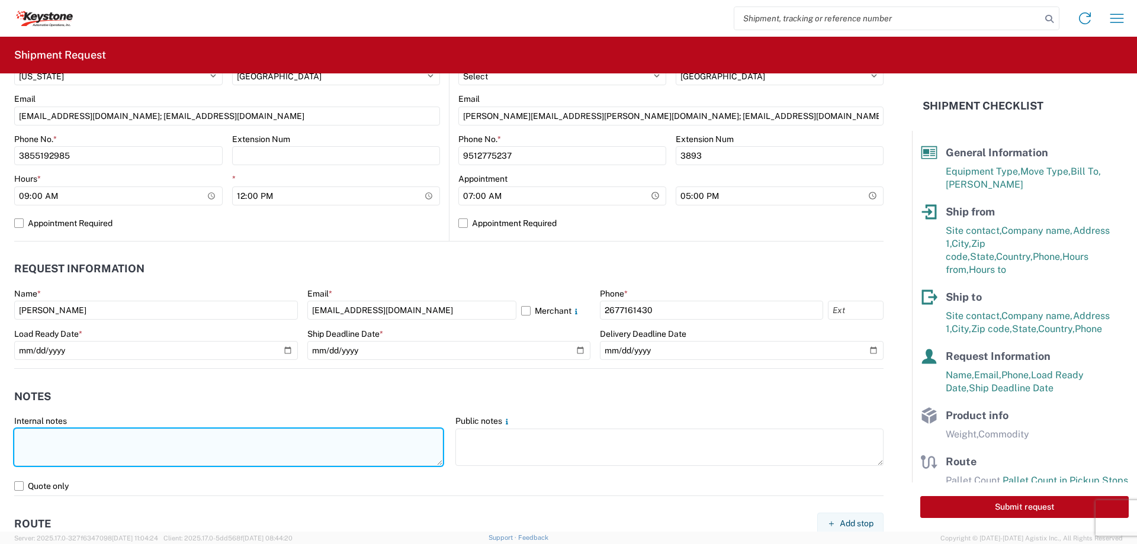
click at [387, 441] on textarea at bounding box center [228, 447] width 429 height 37
click at [91, 438] on textarea "PRELOAD ECHO @[PERSON_NAME]" at bounding box center [228, 447] width 429 height 37
click at [57, 437] on textarea "PRELOAD [PERSON_NAME] @ECHO" at bounding box center [228, 447] width 429 height 37
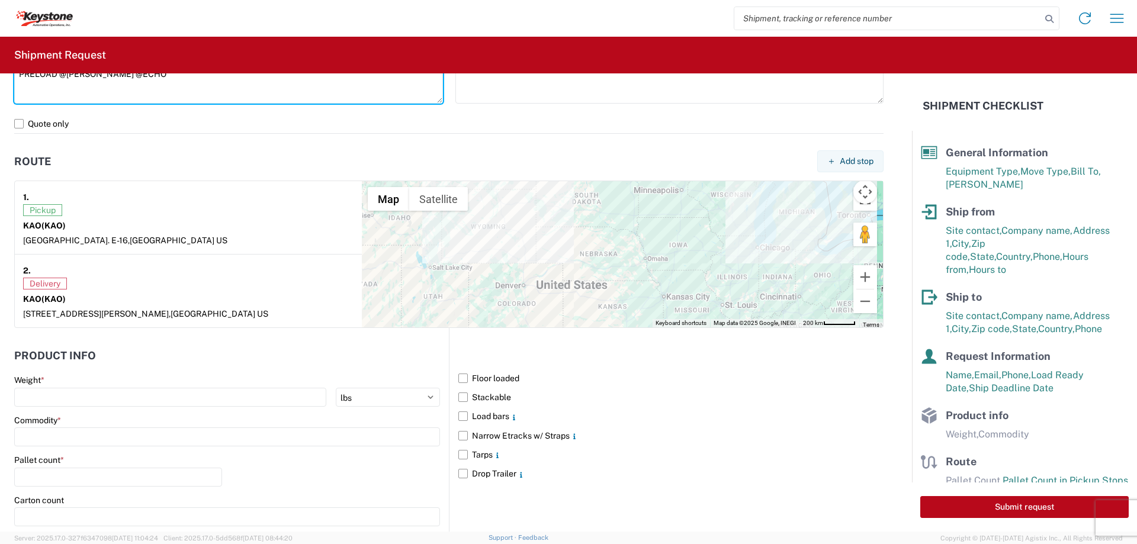
scroll to position [962, 0]
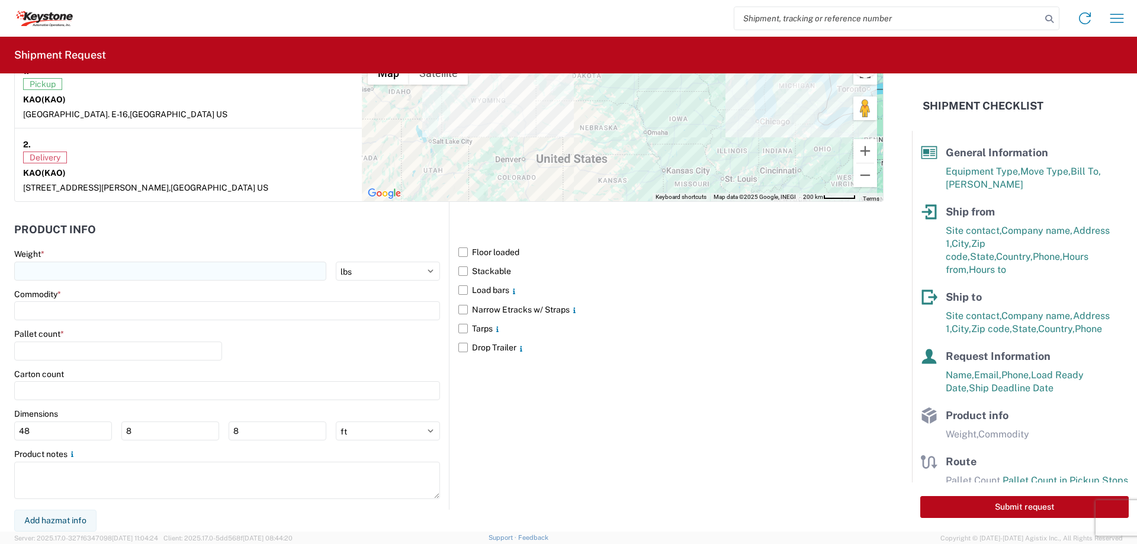
type textarea "PRELOAD @[PERSON_NAME] @ECHO"
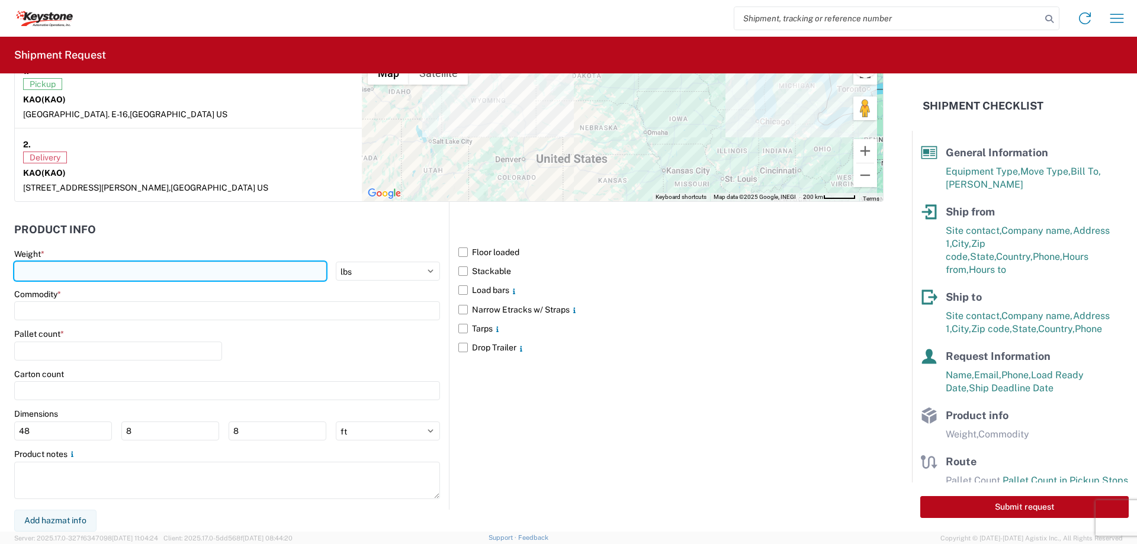
click at [147, 272] on input "number" at bounding box center [170, 271] width 312 height 19
type input "24000"
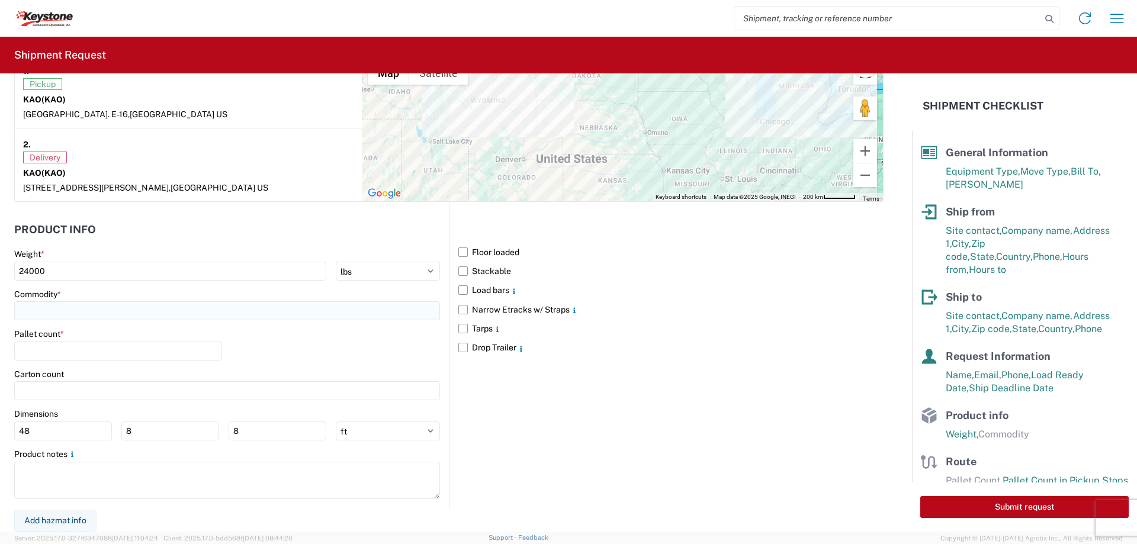
click at [312, 316] on input at bounding box center [227, 310] width 426 height 19
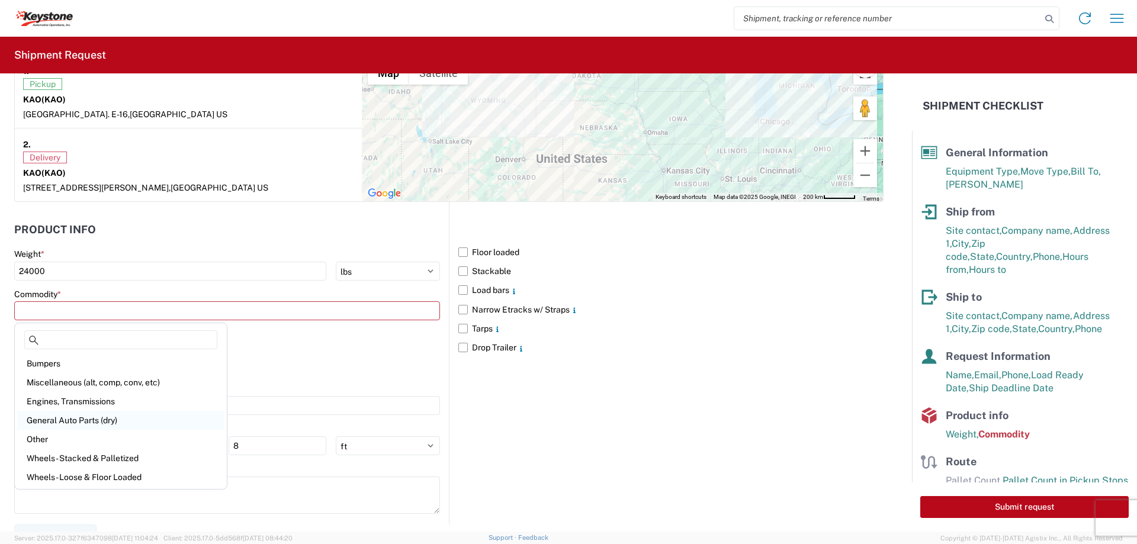
click at [85, 418] on div "General Auto Parts (dry)" at bounding box center [120, 420] width 207 height 19
type input "General Auto Parts (dry)"
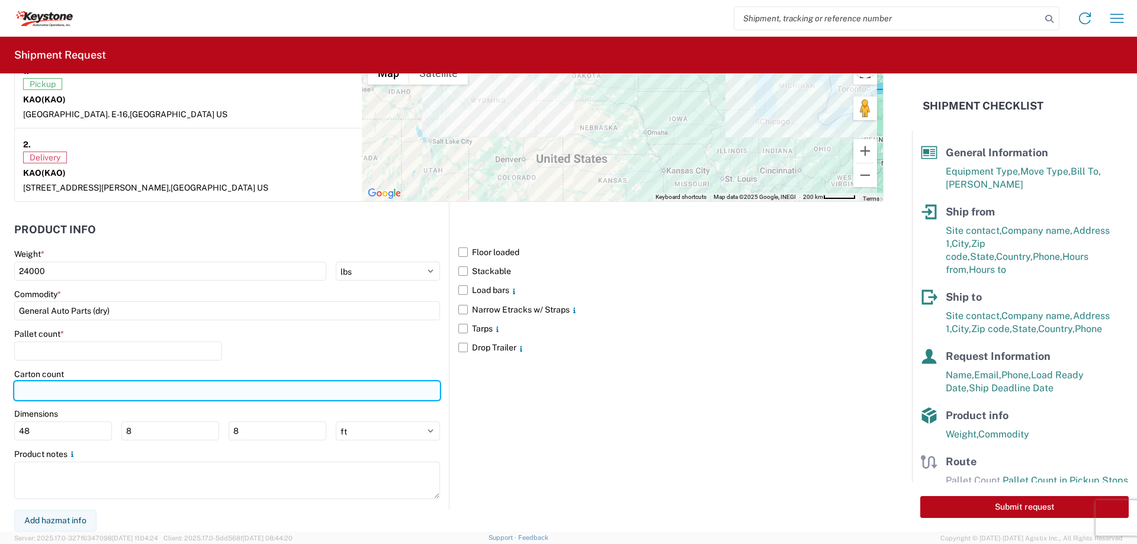
click at [77, 393] on input "number" at bounding box center [227, 390] width 426 height 19
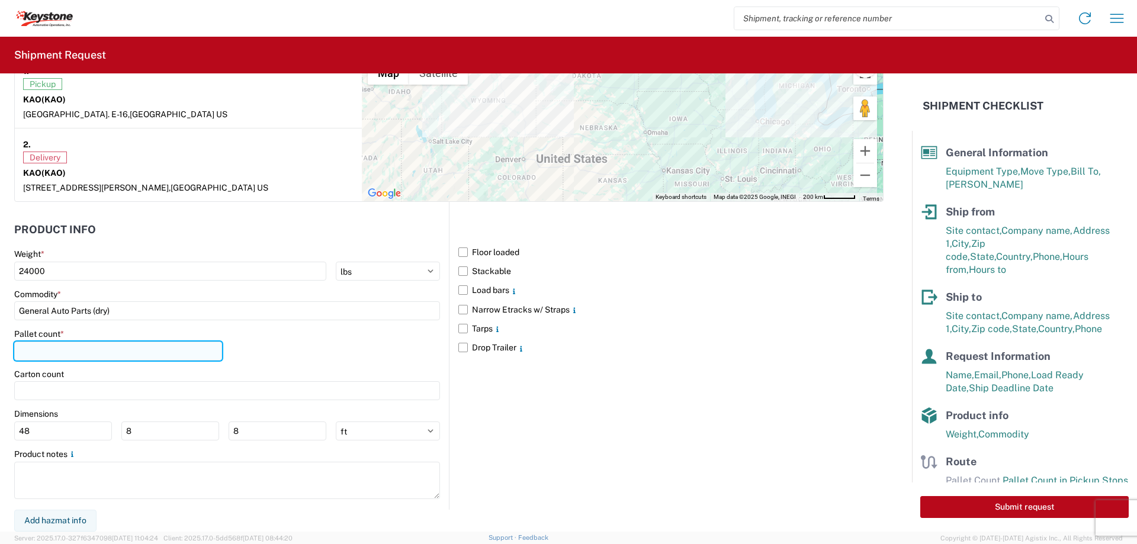
click at [57, 346] on input "number" at bounding box center [118, 351] width 208 height 19
type input "24"
click at [366, 335] on div "Pallet count * 24" at bounding box center [227, 349] width 426 height 40
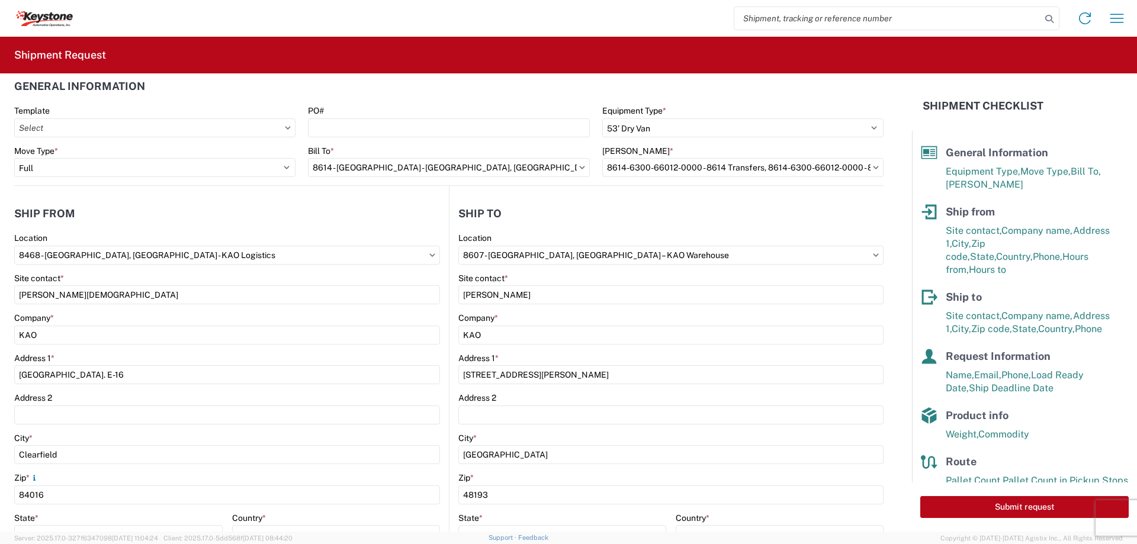
scroll to position [0, 0]
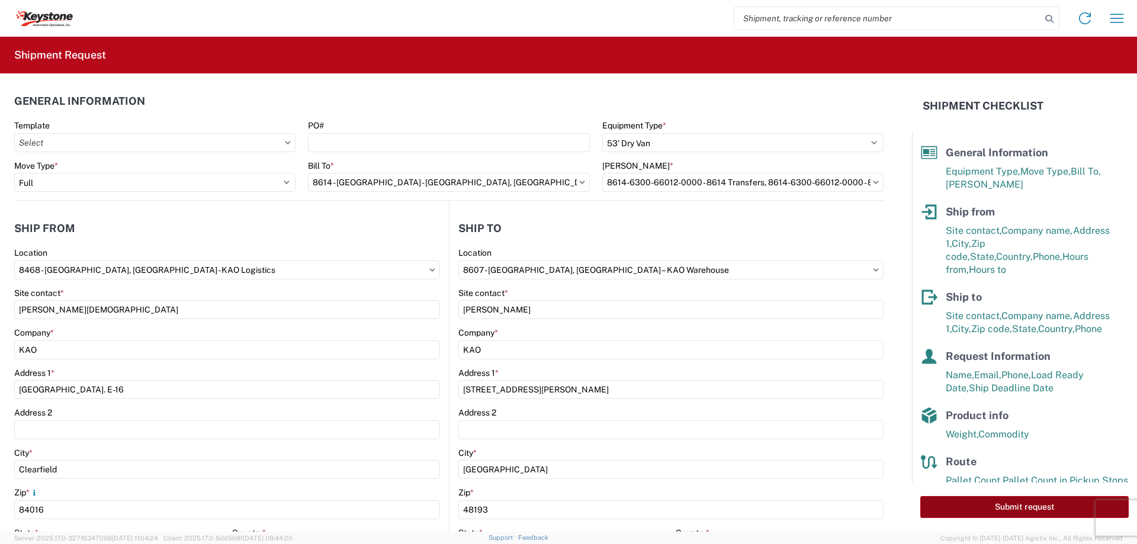
click at [1007, 512] on button "Submit request" at bounding box center [1024, 507] width 208 height 22
select select "US"
